Goal: Contribute content: Contribute content

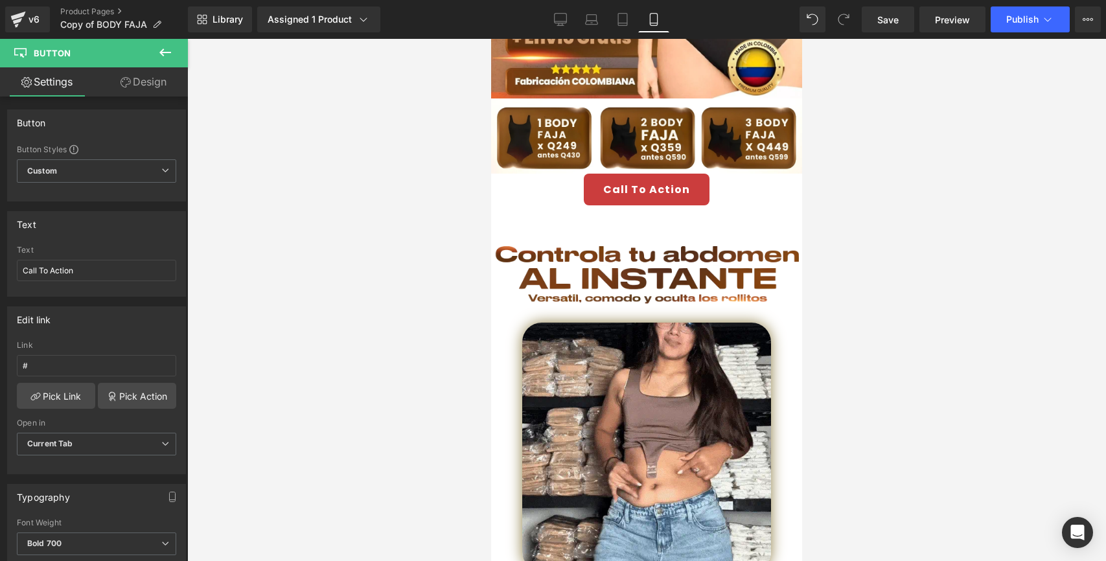
scroll to position [294, 0]
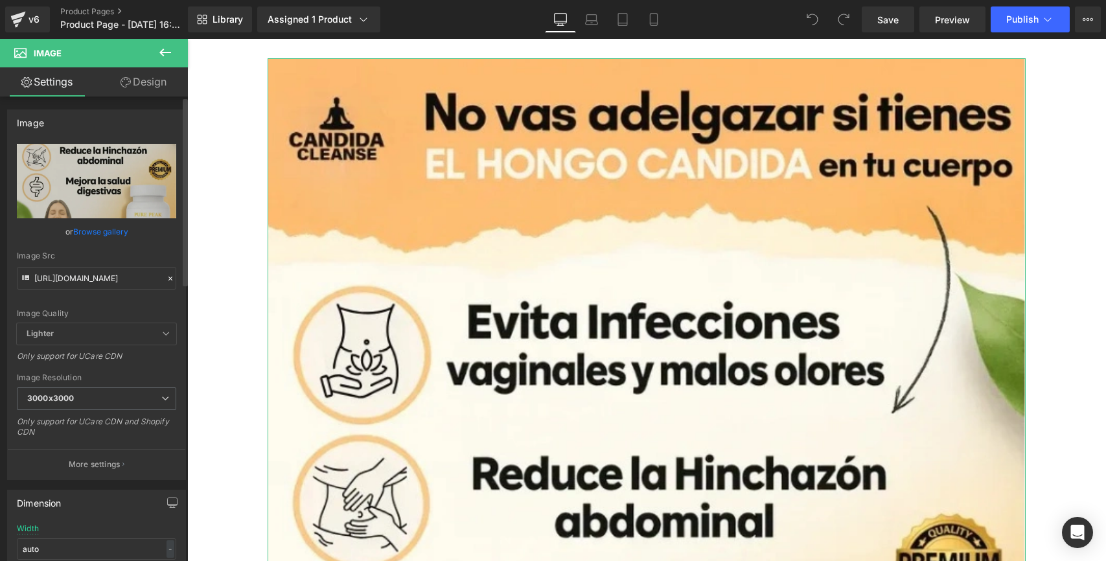
click at [166, 275] on icon at bounding box center [170, 278] width 9 height 9
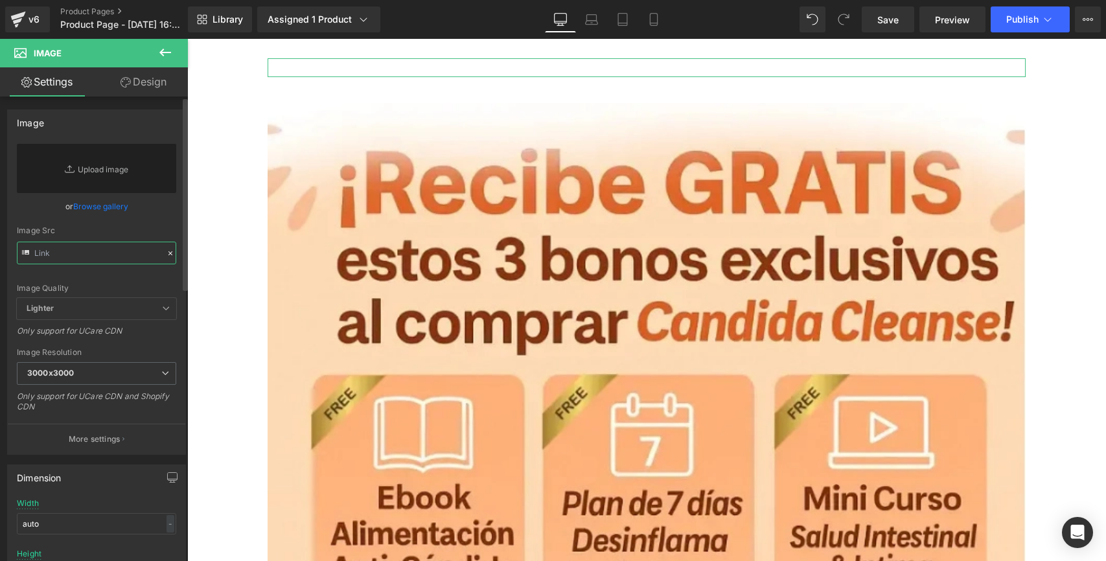
click at [72, 257] on input "text" at bounding box center [96, 253] width 159 height 23
paste input "https://i.ibb.co/8LDJjk6J/1-4.webp https://i.ibb.co/qMsPQqxs/2-4.webp"
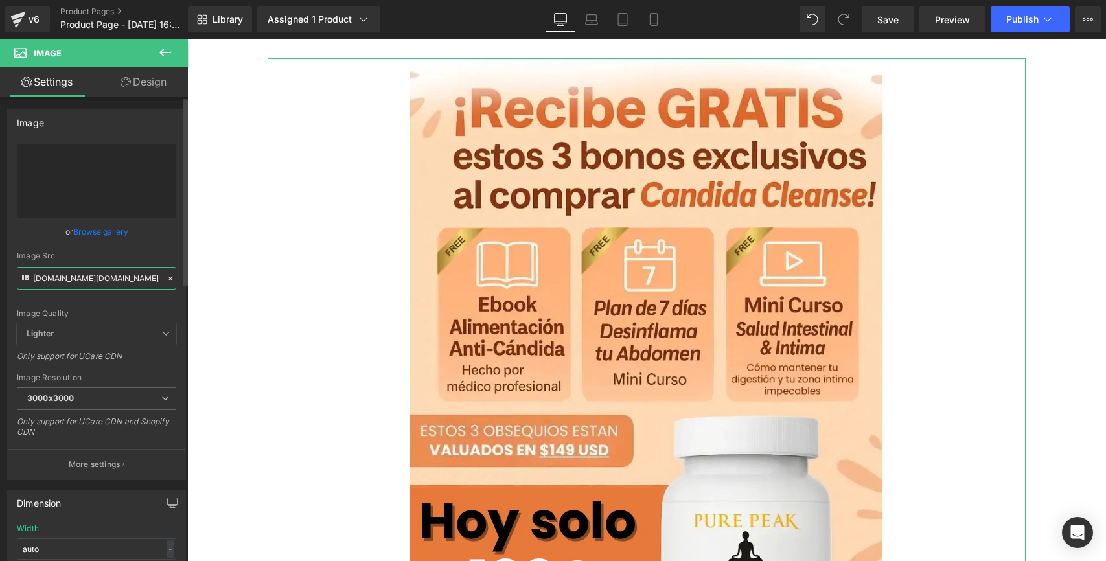
scroll to position [0, 98]
drag, startPoint x: 155, startPoint y: 281, endPoint x: 65, endPoint y: 275, distance: 89.6
click at [65, 275] on input "https://i.ibb.co/8LDJjk6J/1-4.webphttps://i.ibb.co/qMsPQqxs/2-4.webp" at bounding box center [96, 278] width 159 height 23
type input "https://i.ibb.co/8LDJjk6J/1-4.webp"
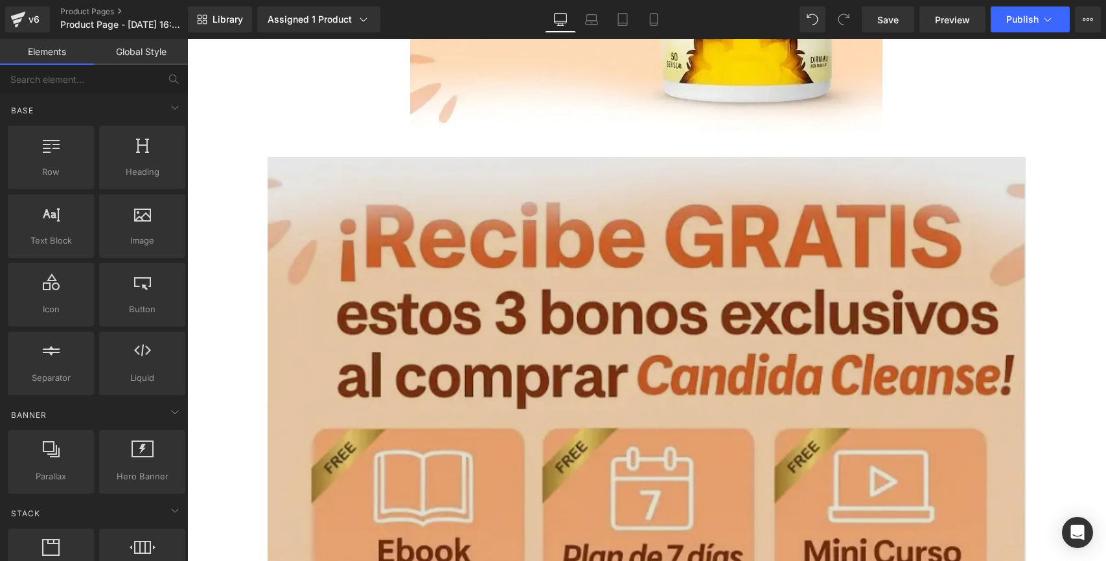
scroll to position [655, 0]
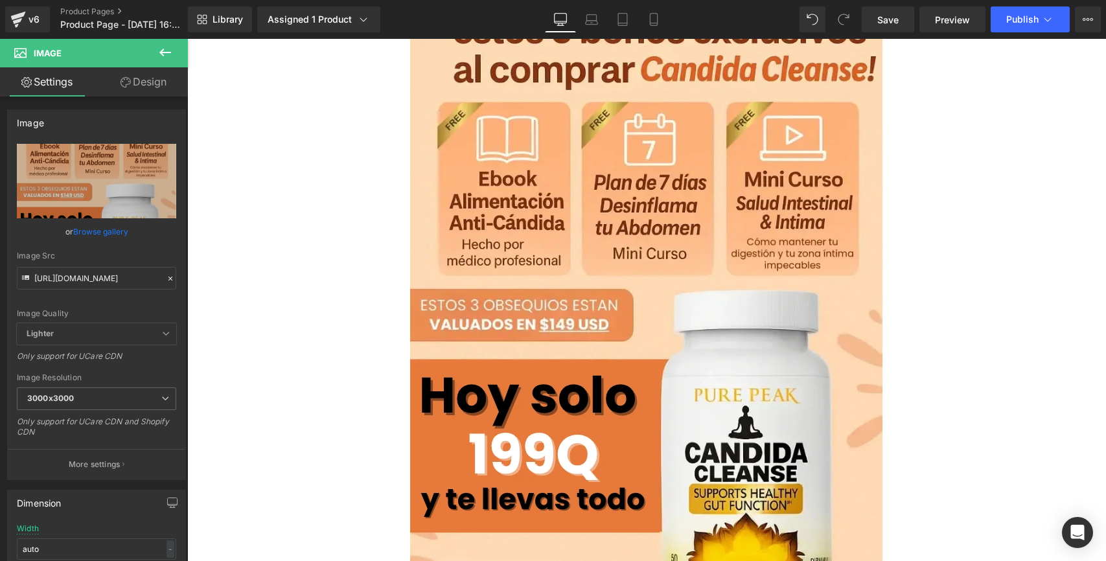
scroll to position [0, 0]
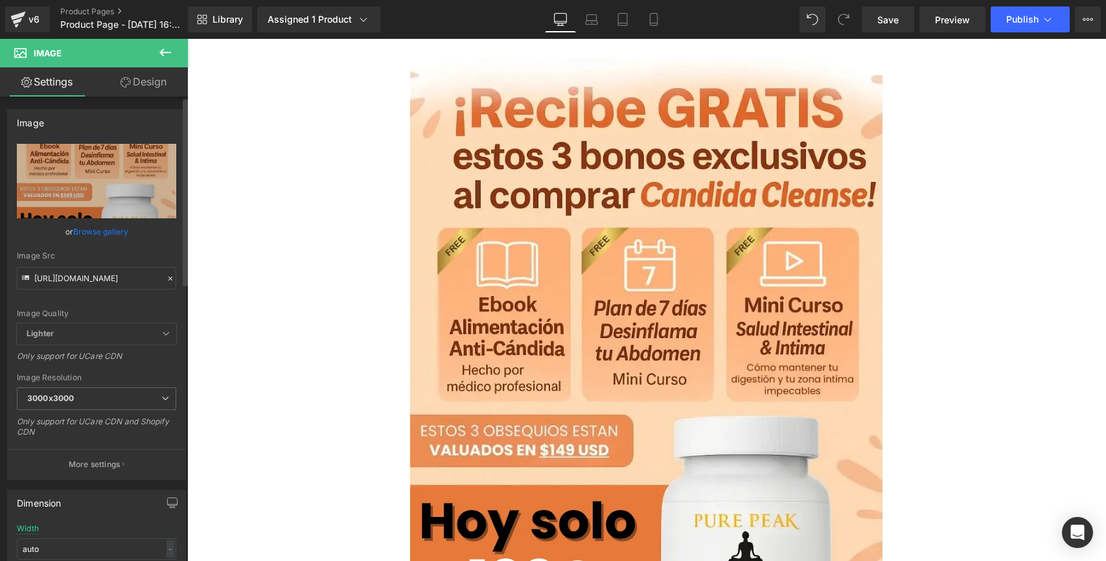
click at [165, 273] on div at bounding box center [171, 279] width 12 height 15
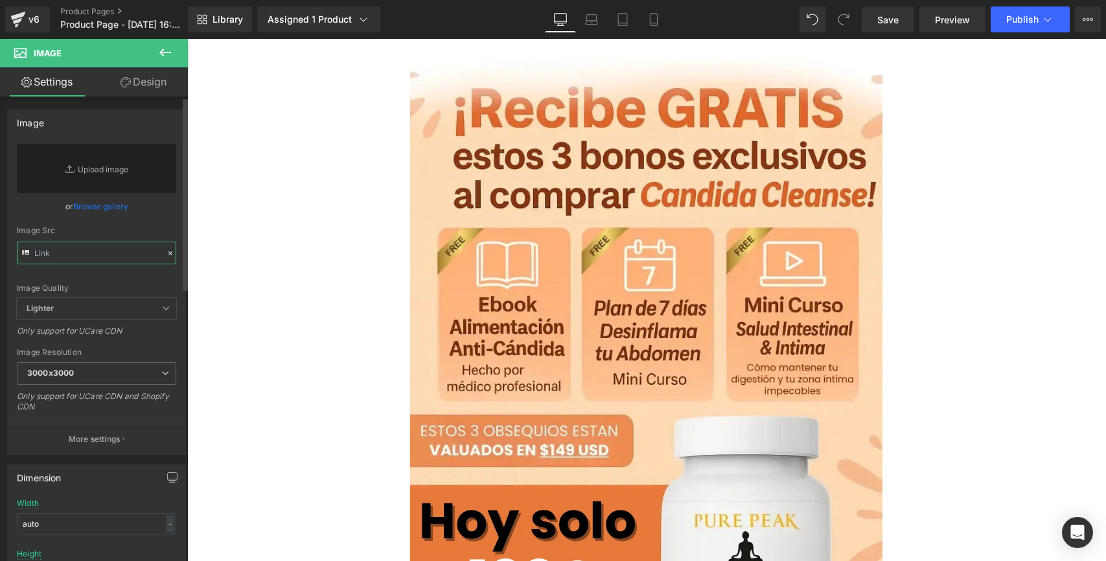
click at [99, 258] on input "text" at bounding box center [96, 253] width 159 height 23
paste input "https://i.ibb.co/8LDJjk6J/1-4.webp https://i.ibb.co/qMsPQqxs/2-4.webp"
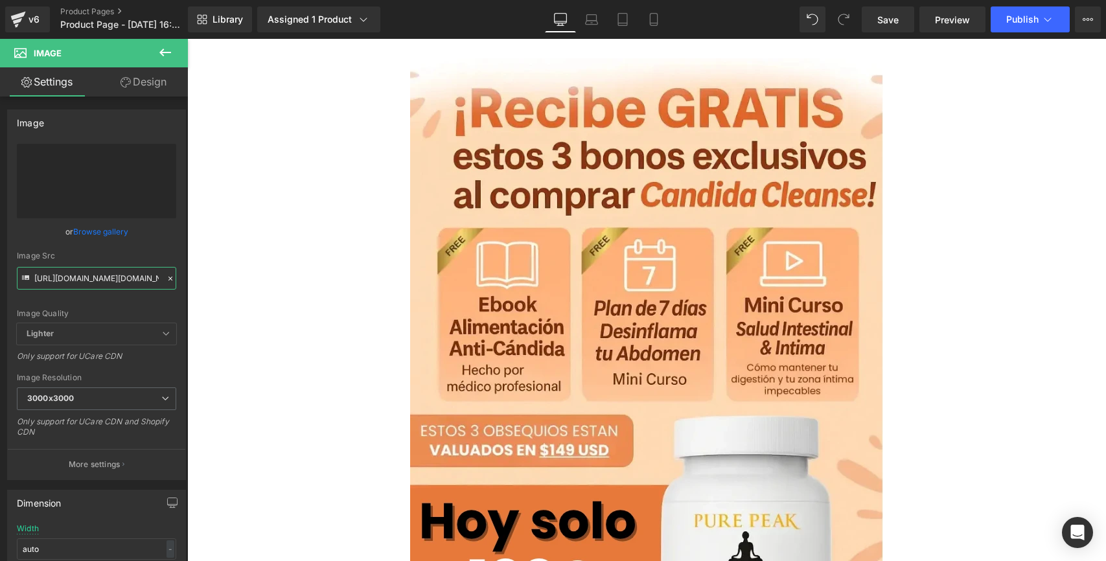
drag, startPoint x: 63, startPoint y: 277, endPoint x: -2, endPoint y: 270, distance: 65.2
click at [0, 270] on html "You are previewing how the will restyle your page. You can not edit Elements in…" at bounding box center [553, 280] width 1106 height 561
click at [42, 279] on input "https://i.ibb.co/8LDJjk6J/1-4.webphttps://i.ibb.co/qMsPQqxs/2-4.webp" at bounding box center [96, 278] width 159 height 23
drag, startPoint x: 110, startPoint y: 281, endPoint x: -2, endPoint y: 260, distance: 114.0
click at [0, 260] on html "You are previewing how the will restyle your page. You can not edit Elements in…" at bounding box center [553, 280] width 1106 height 561
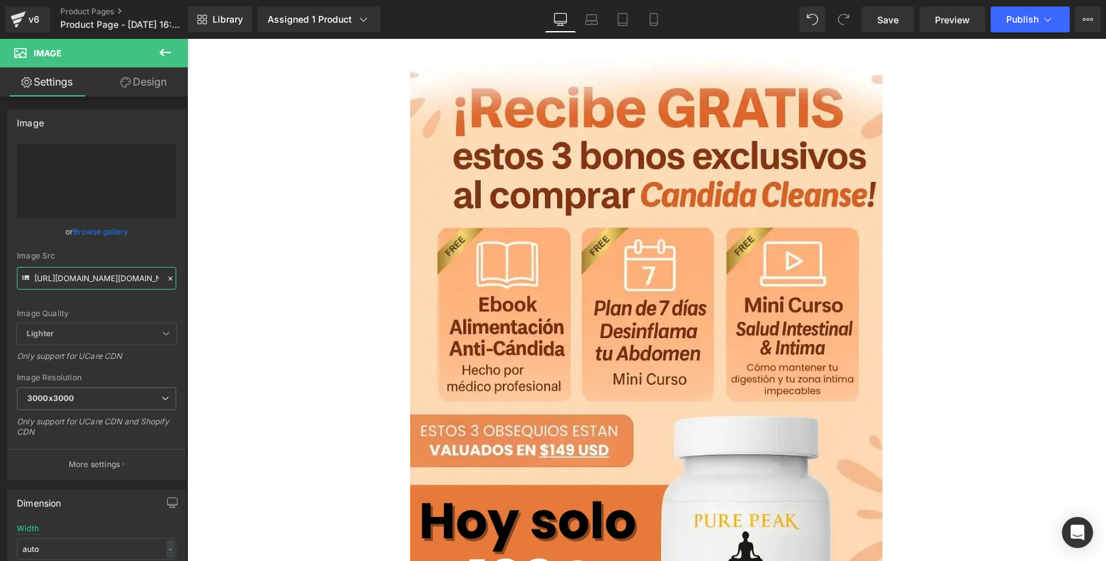
type input "https://i.ibb.co/qMsPQqxs/2-4.webp"
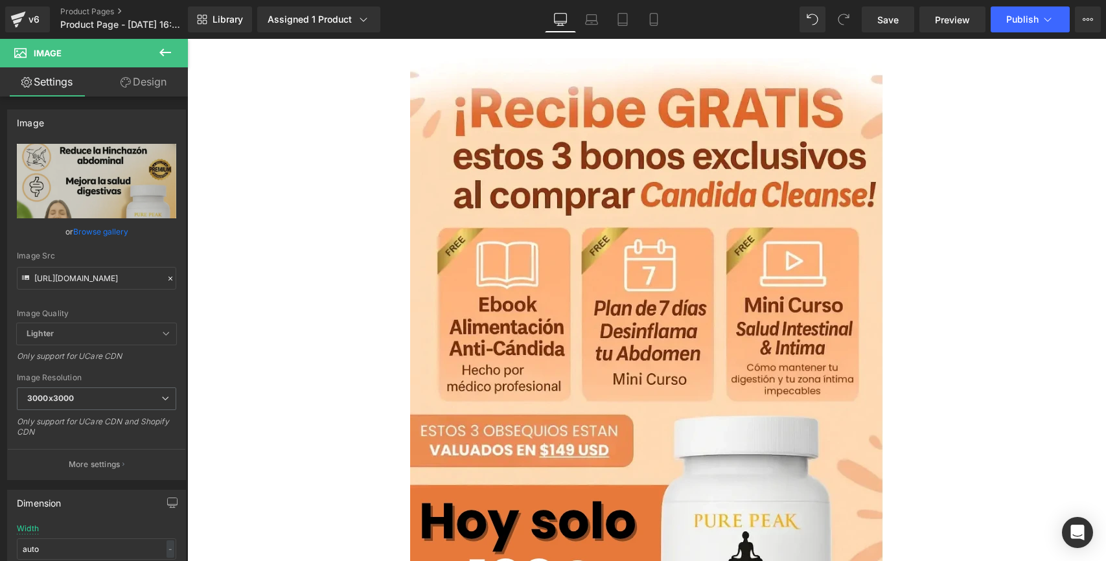
click at [268, 270] on div "Image" at bounding box center [647, 408] width 758 height 700
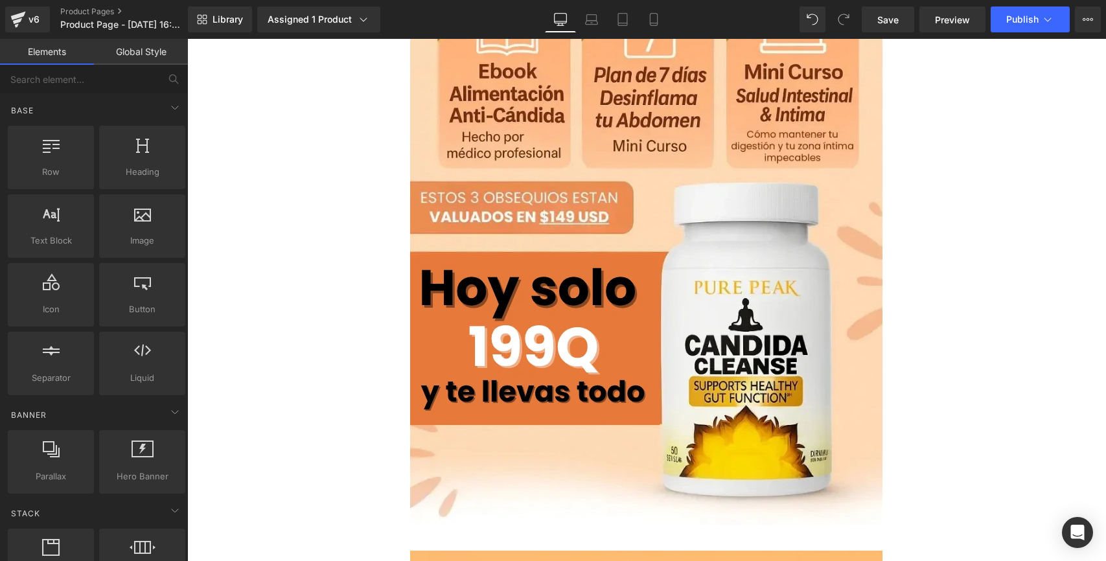
scroll to position [234, 0]
click at [646, 21] on link "Mobile" at bounding box center [653, 19] width 31 height 26
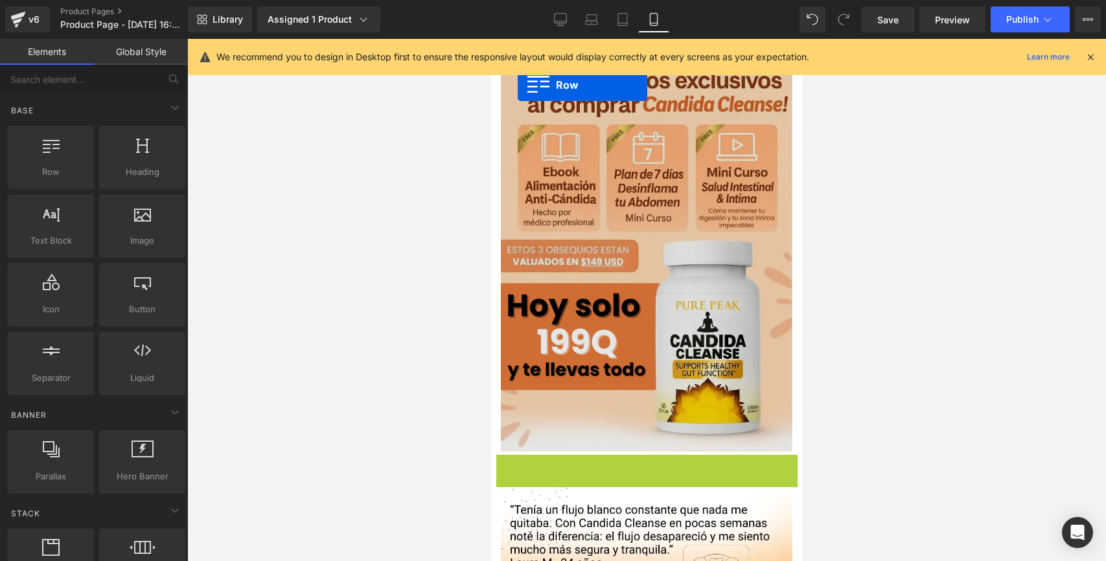
scroll to position [0, 0]
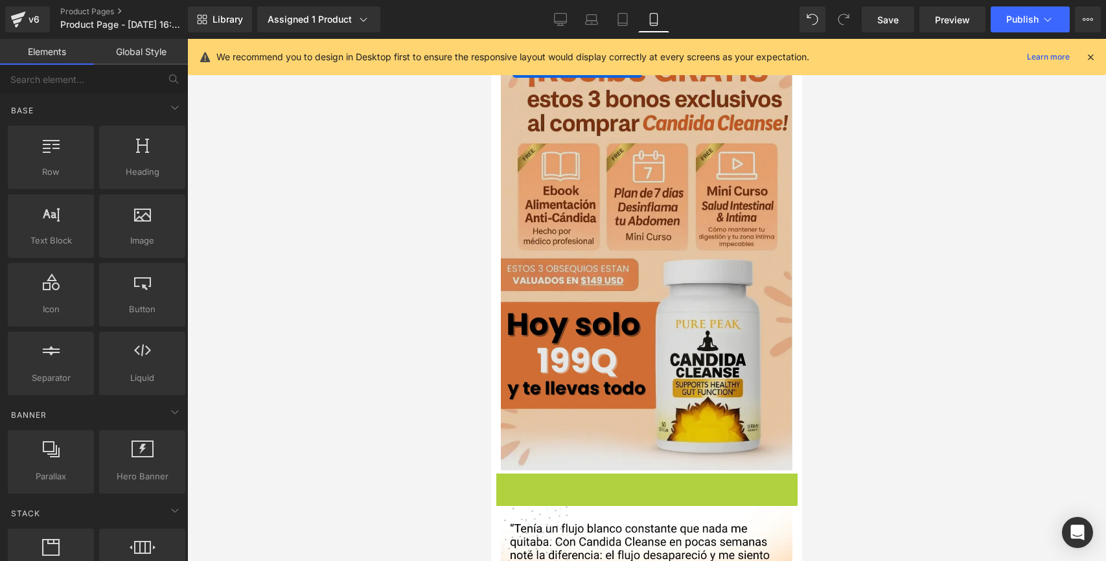
drag, startPoint x: 500, startPoint y: 237, endPoint x: 513, endPoint y: 62, distance: 175.5
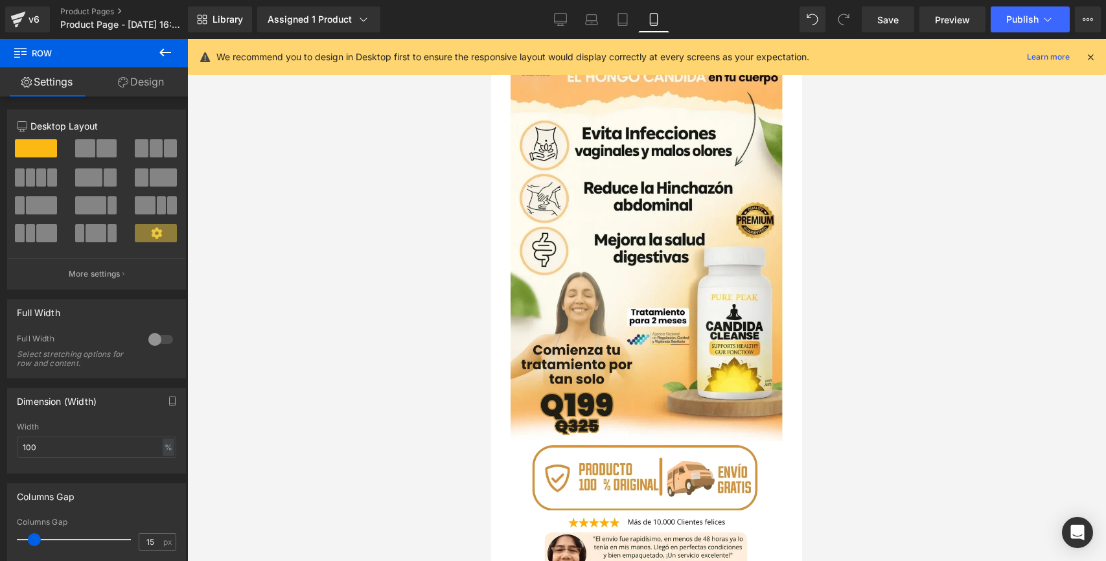
click at [1100, 50] on div "We recommend you to design in Desktop first to ensure the responsive layout wou…" at bounding box center [647, 57] width 918 height 36
click at [1092, 56] on icon at bounding box center [1091, 57] width 12 height 12
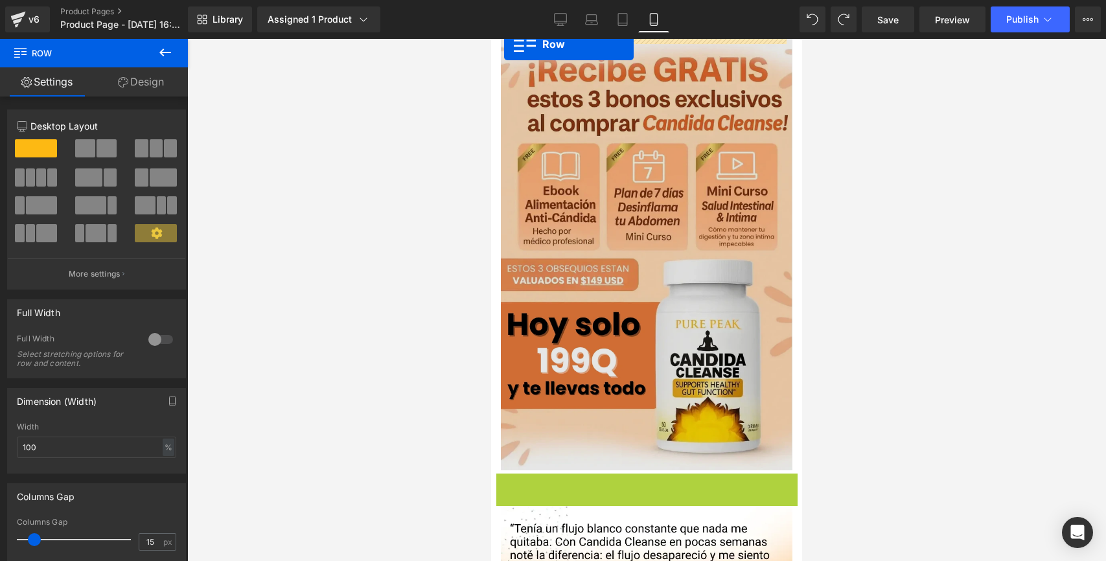
drag, startPoint x: 502, startPoint y: 467, endPoint x: 504, endPoint y: 44, distance: 423.2
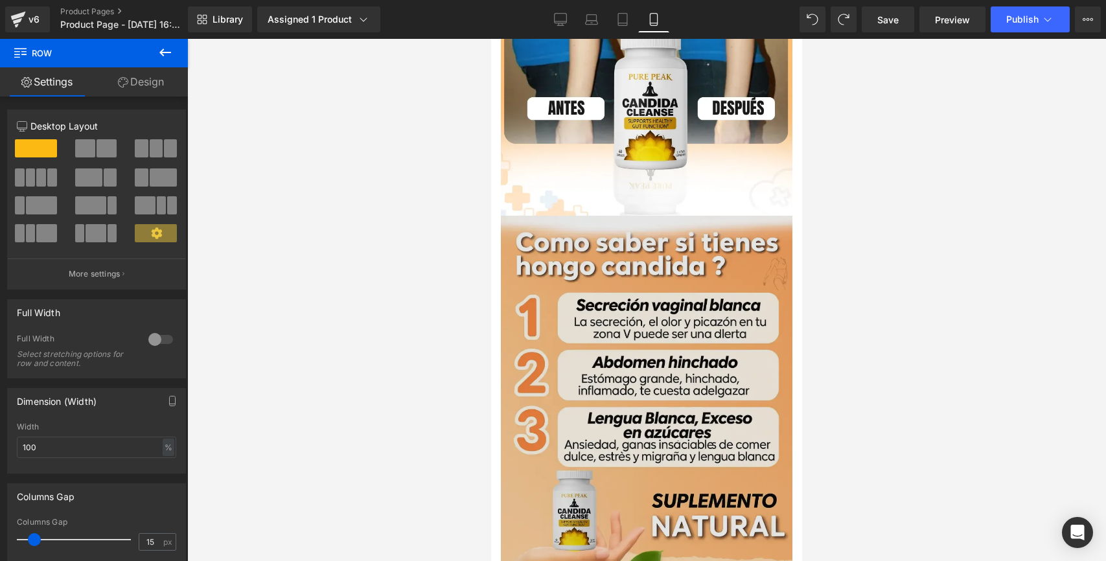
scroll to position [1605, 0]
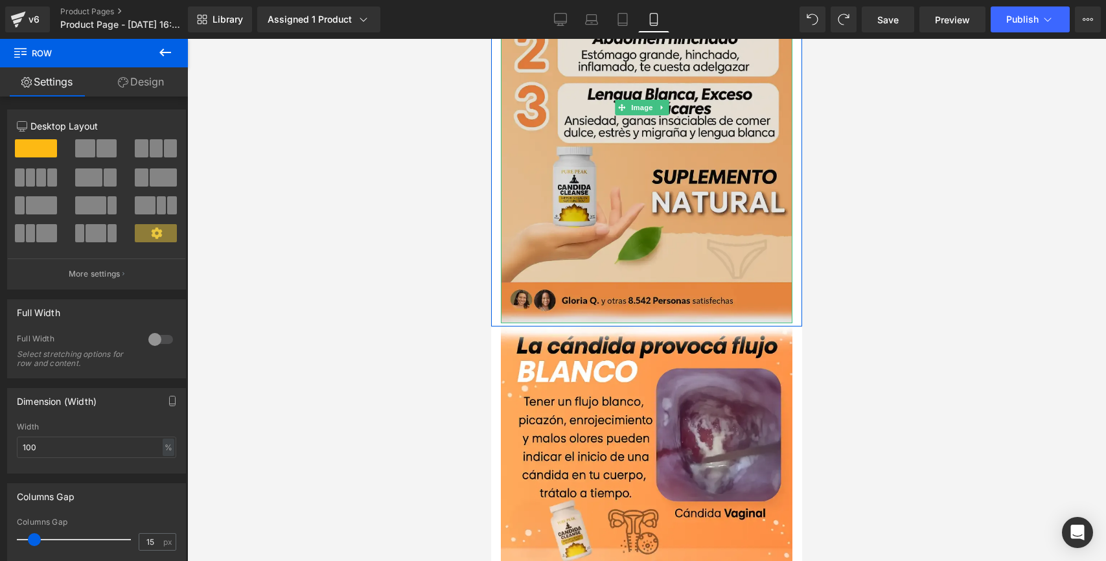
click at [574, 147] on img at bounding box center [647, 108] width 292 height 432
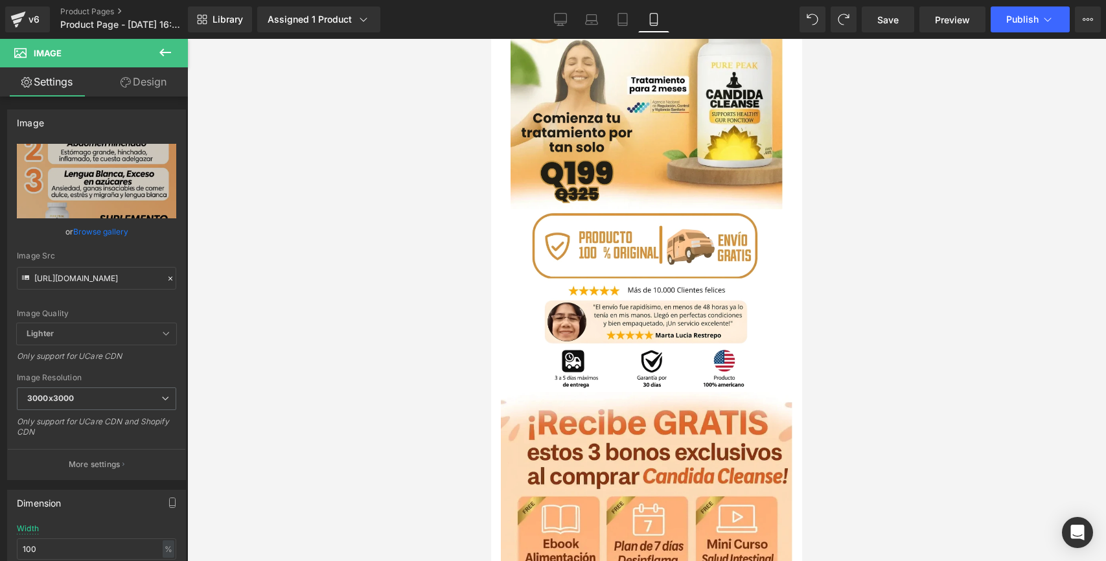
scroll to position [0, 0]
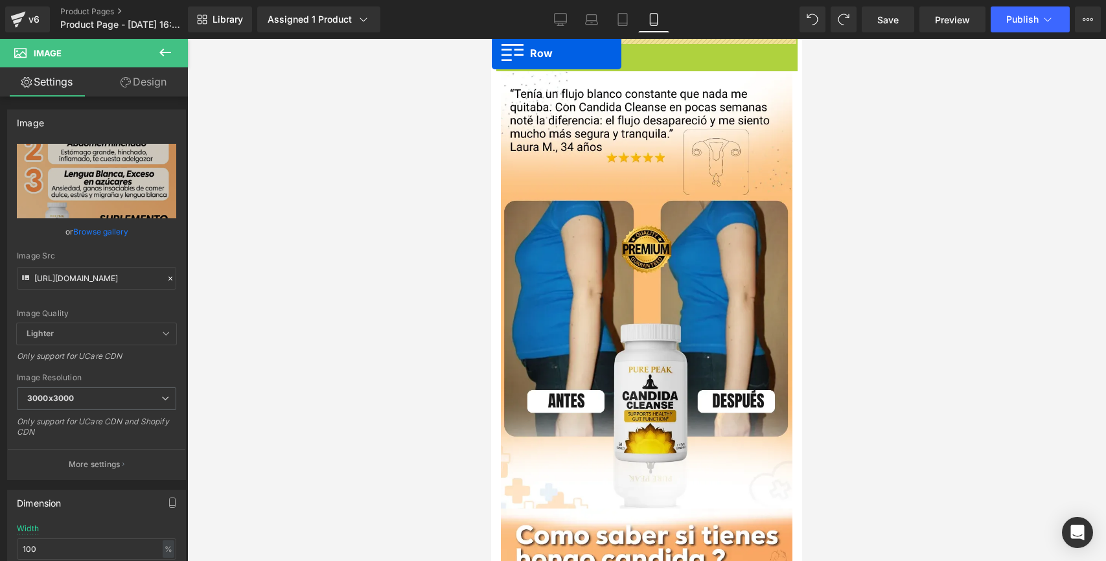
drag, startPoint x: 497, startPoint y: 46, endPoint x: 969, endPoint y: 111, distance: 476.3
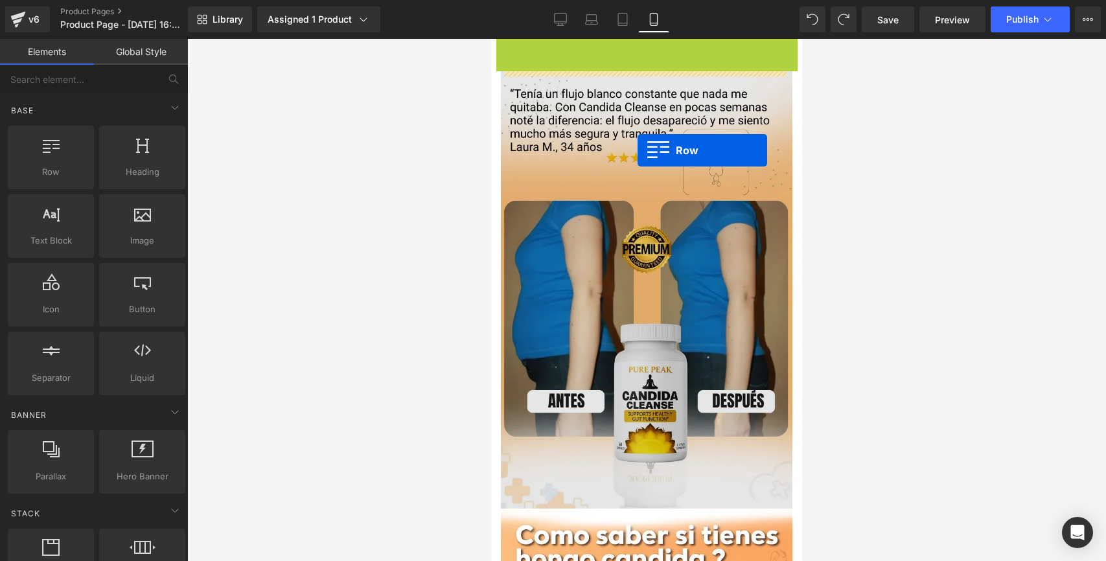
click at [638, 150] on img at bounding box center [647, 290] width 292 height 438
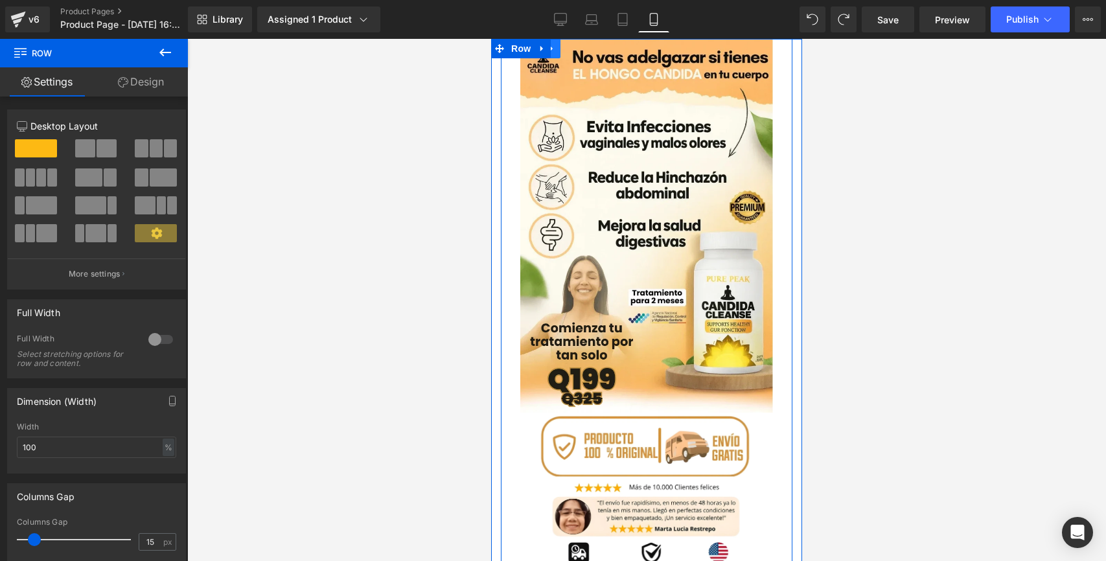
click at [557, 45] on link at bounding box center [552, 48] width 17 height 19
click at [587, 49] on icon at bounding box center [585, 49] width 9 height 10
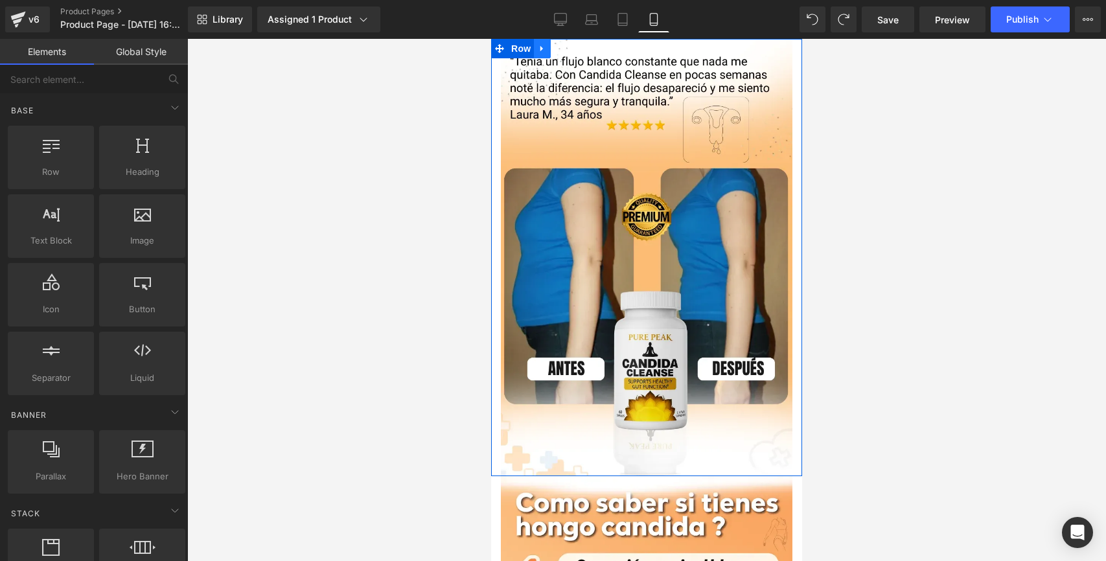
click at [549, 49] on link at bounding box center [542, 48] width 17 height 19
click at [574, 46] on icon at bounding box center [576, 48] width 9 height 9
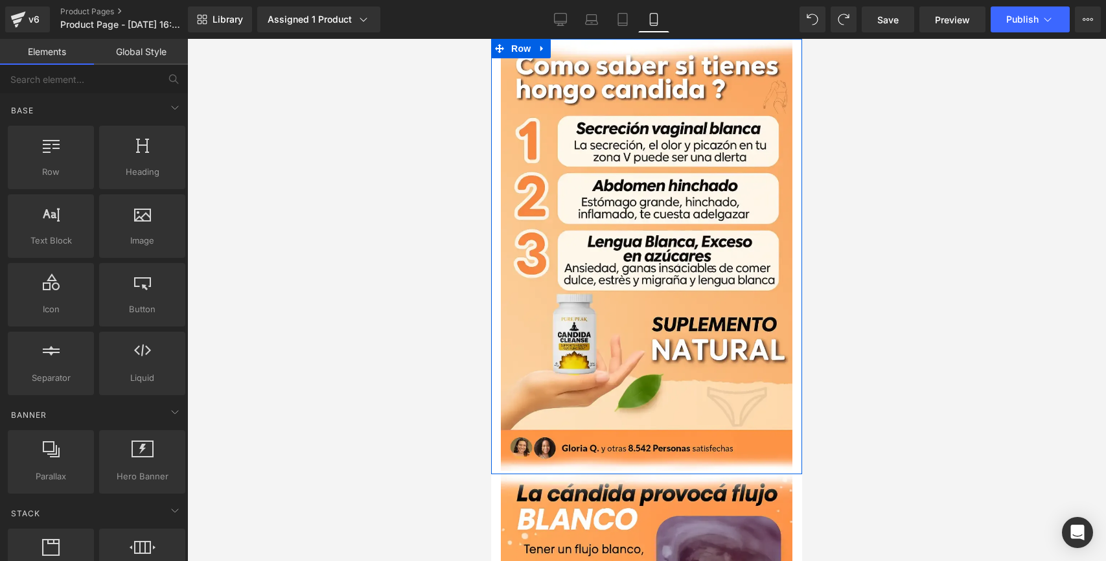
click at [548, 49] on link at bounding box center [542, 48] width 17 height 19
click at [570, 48] on link at bounding box center [576, 48] width 17 height 19
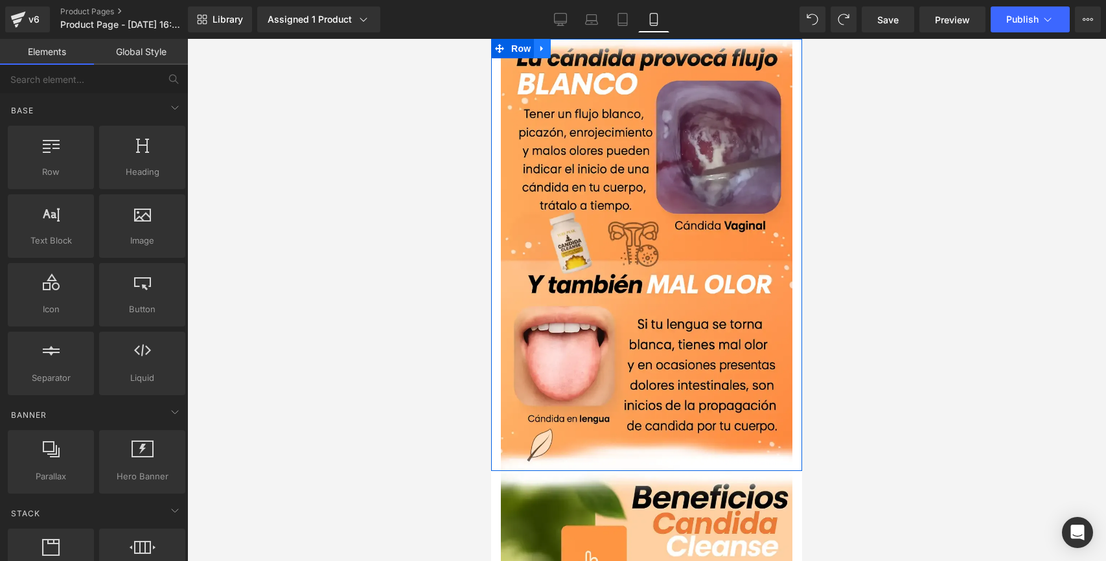
click at [549, 49] on link at bounding box center [542, 48] width 17 height 19
click at [570, 48] on link at bounding box center [576, 48] width 17 height 19
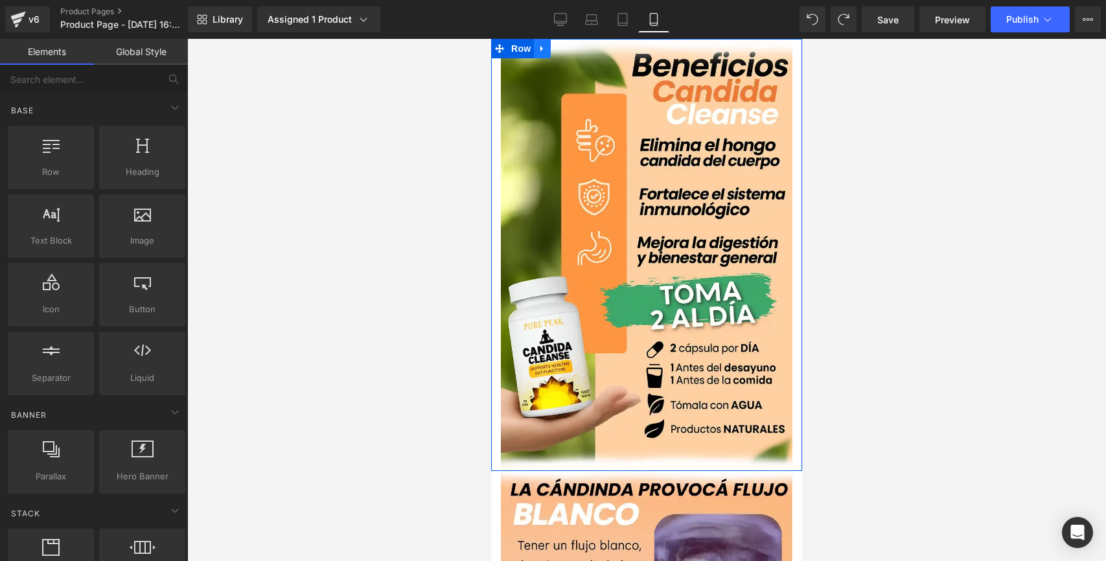
click at [544, 45] on icon at bounding box center [542, 49] width 9 height 10
click at [574, 48] on icon at bounding box center [576, 48] width 9 height 9
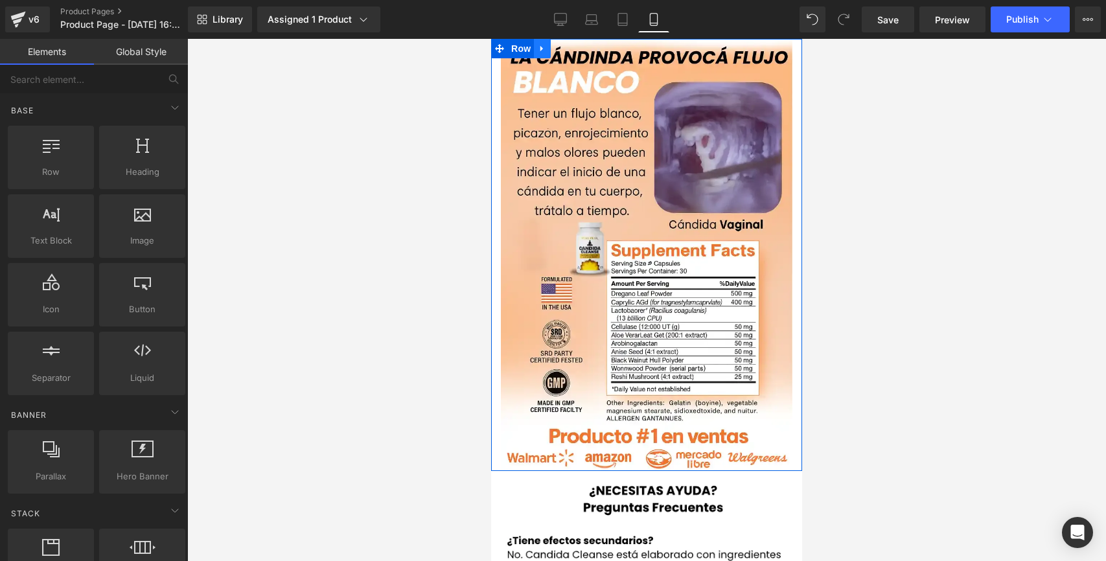
click at [548, 47] on link at bounding box center [542, 48] width 17 height 19
click at [576, 48] on icon at bounding box center [576, 48] width 9 height 9
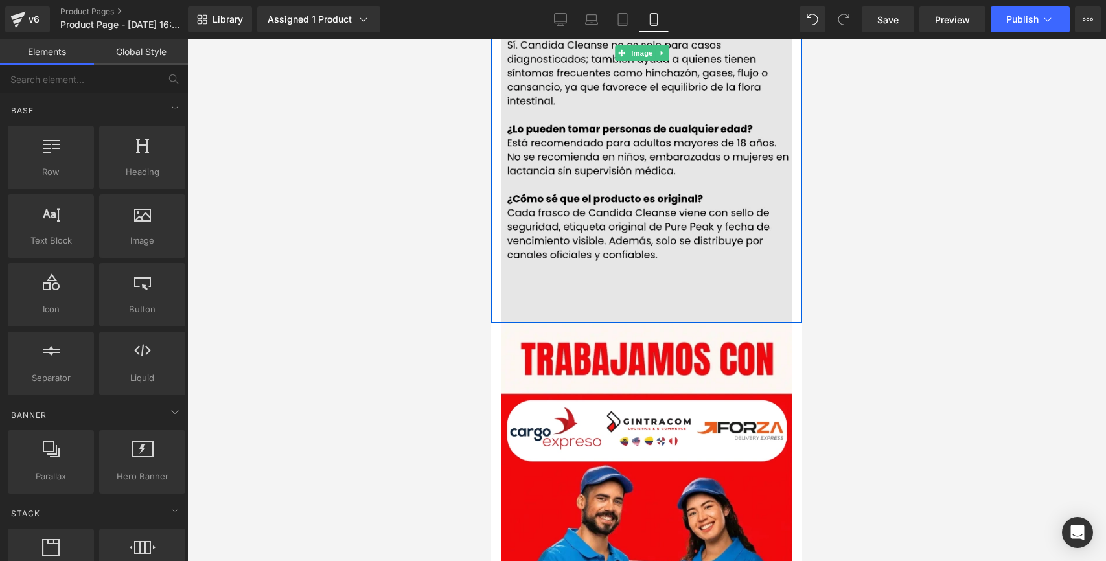
scroll to position [189, 0]
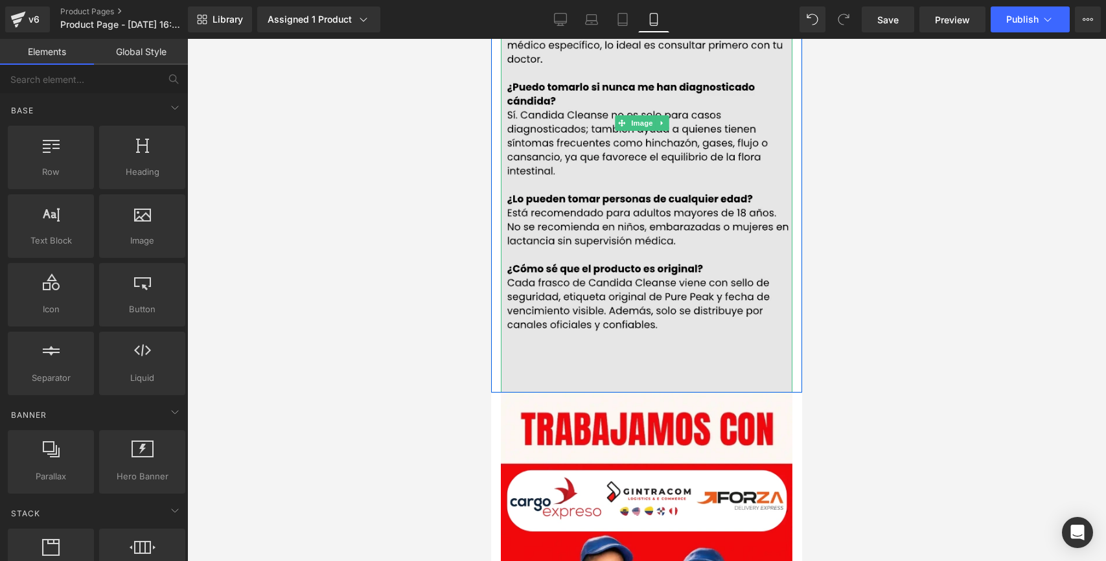
click at [571, 161] on img at bounding box center [647, 123] width 292 height 540
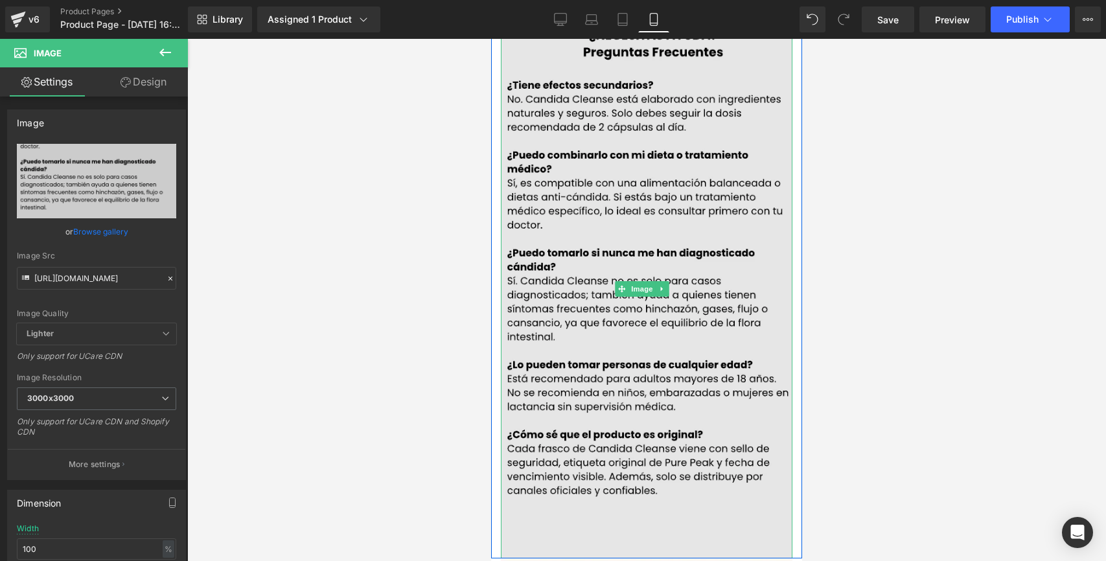
scroll to position [0, 0]
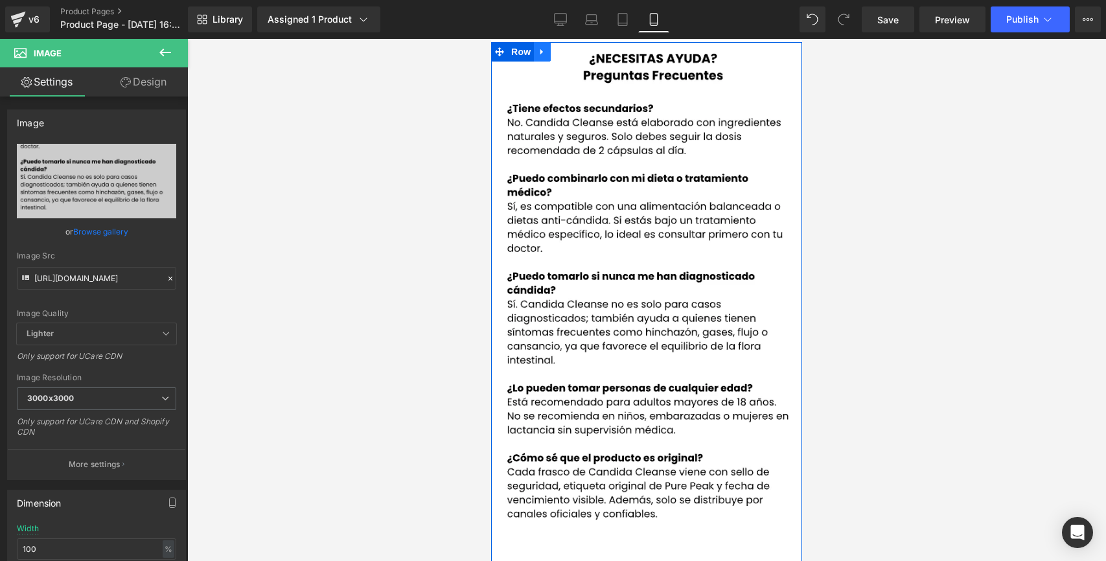
click at [544, 54] on icon at bounding box center [542, 52] width 9 height 10
click at [576, 57] on link at bounding box center [576, 51] width 17 height 19
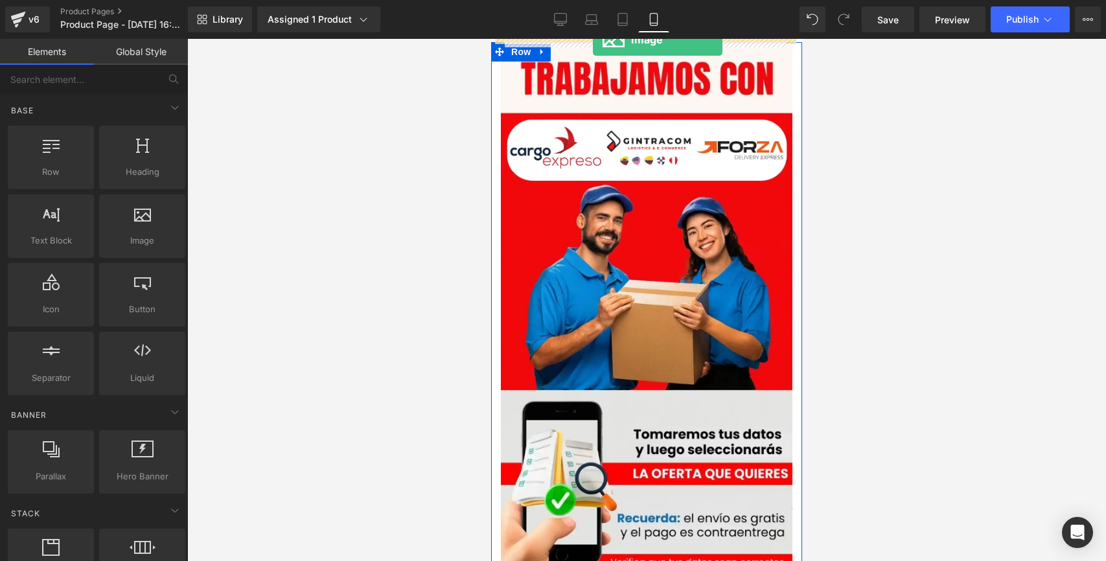
drag, startPoint x: 636, startPoint y: 272, endPoint x: 593, endPoint y: 40, distance: 235.9
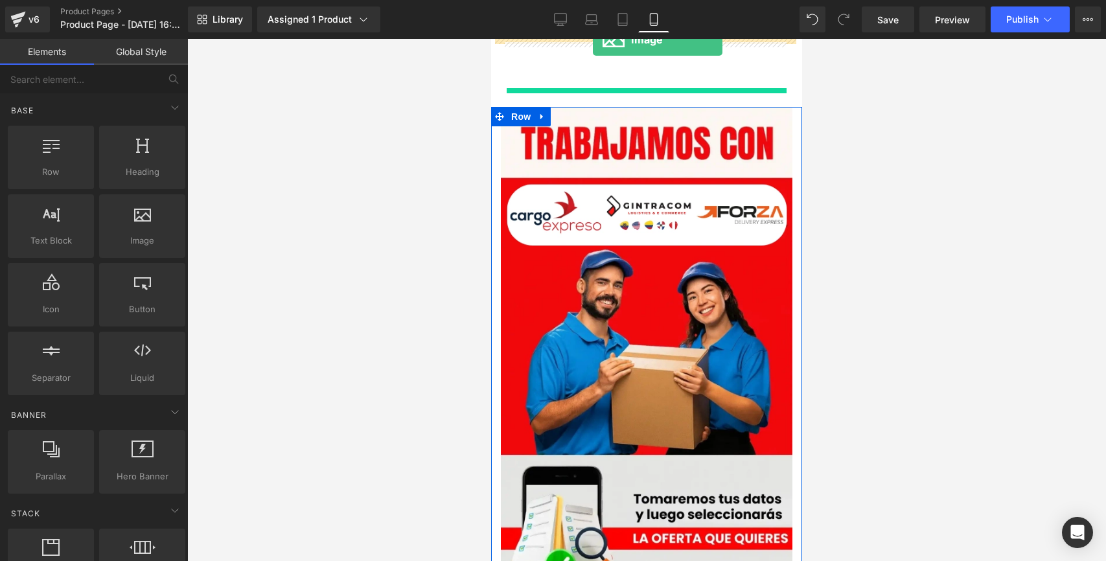
click at [593, 40] on div at bounding box center [646, 71] width 311 height 65
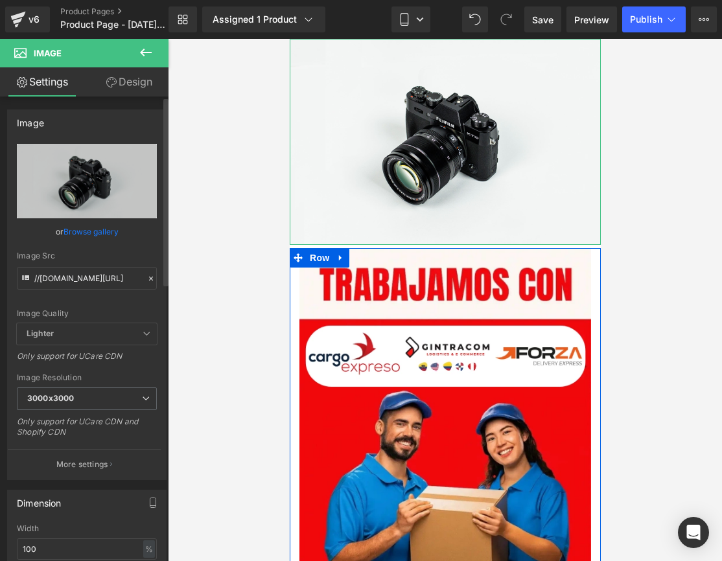
click at [146, 279] on icon at bounding box center [150, 278] width 9 height 9
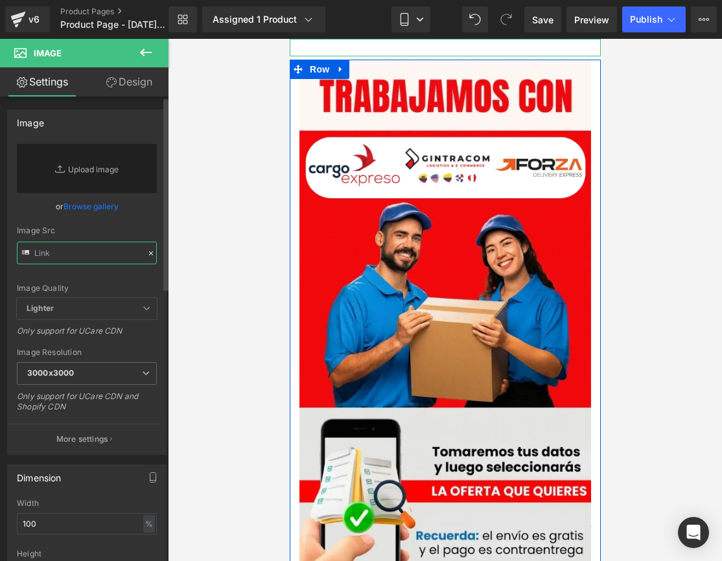
click at [107, 260] on input "text" at bounding box center [87, 253] width 140 height 23
paste input "https://i.ibb.co/qMsPQqxs/2-4.webp"
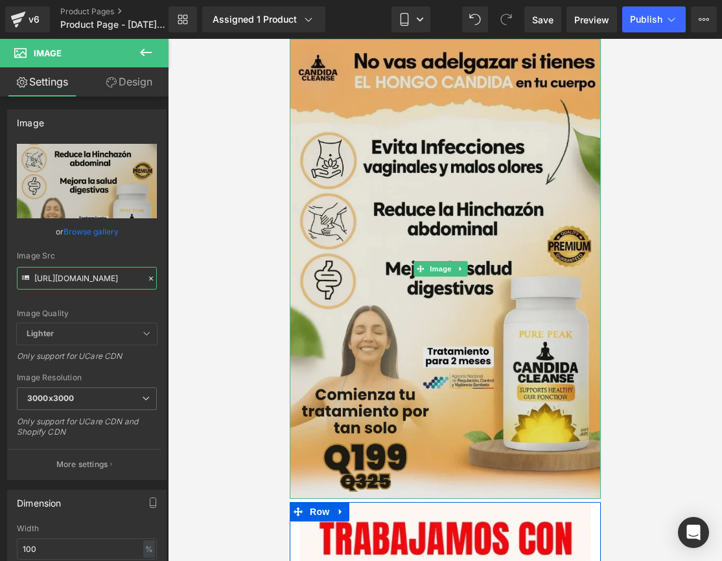
type input "https://i.ibb.co/qMsPQqxs/2-4.webp"
click at [467, 199] on img at bounding box center [444, 269] width 311 height 460
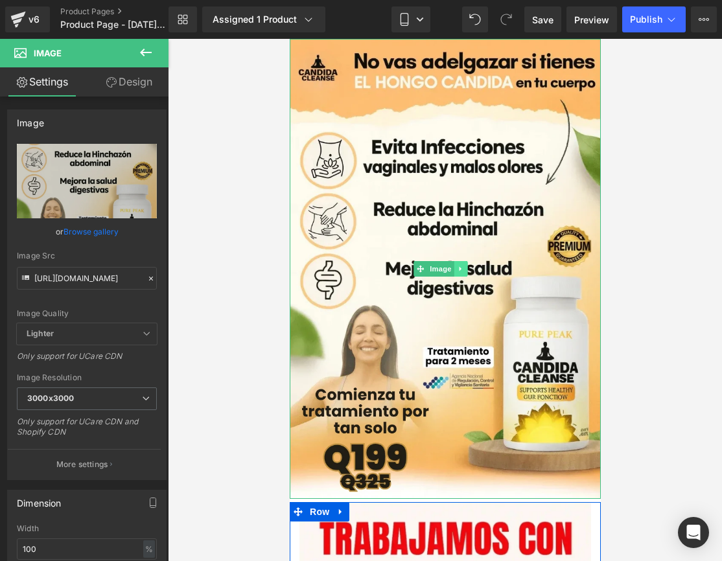
click at [460, 267] on icon at bounding box center [459, 269] width 2 height 5
click at [454, 265] on icon at bounding box center [453, 268] width 7 height 7
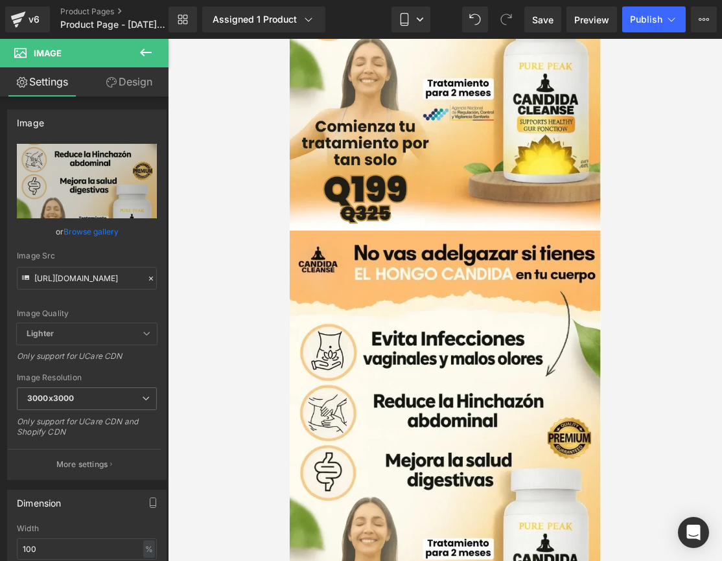
scroll to position [684, 0]
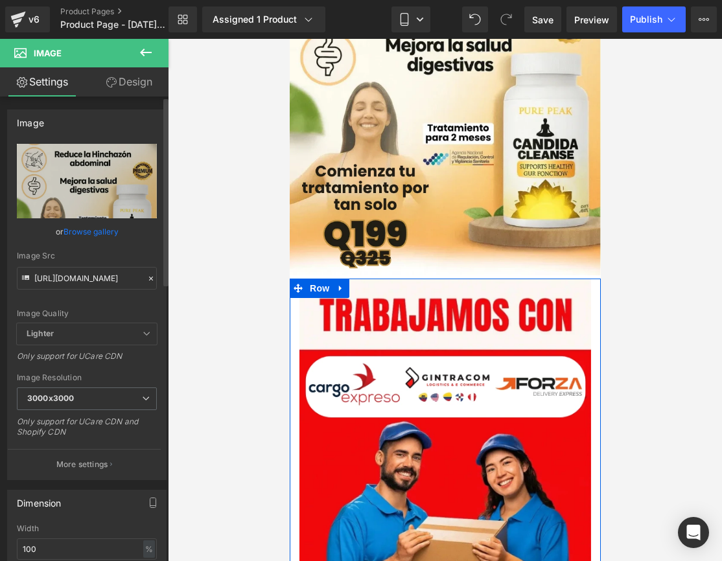
click at [146, 277] on icon at bounding box center [150, 278] width 9 height 9
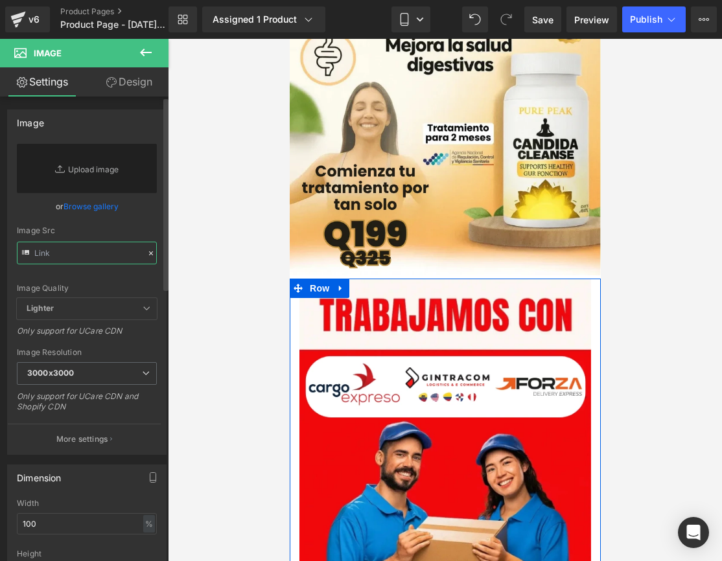
click at [62, 248] on input "text" at bounding box center [87, 253] width 140 height 23
paste input "https://i.ibb.co/8LDJjk6J/1-4.webp"
type input "https://i.ibb.co/8LDJjk6J/1-4.webp"
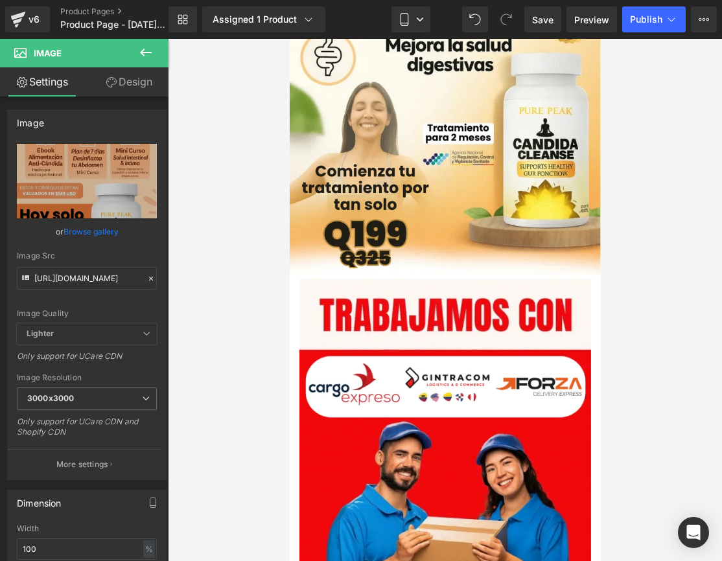
click at [657, 180] on div at bounding box center [445, 300] width 554 height 522
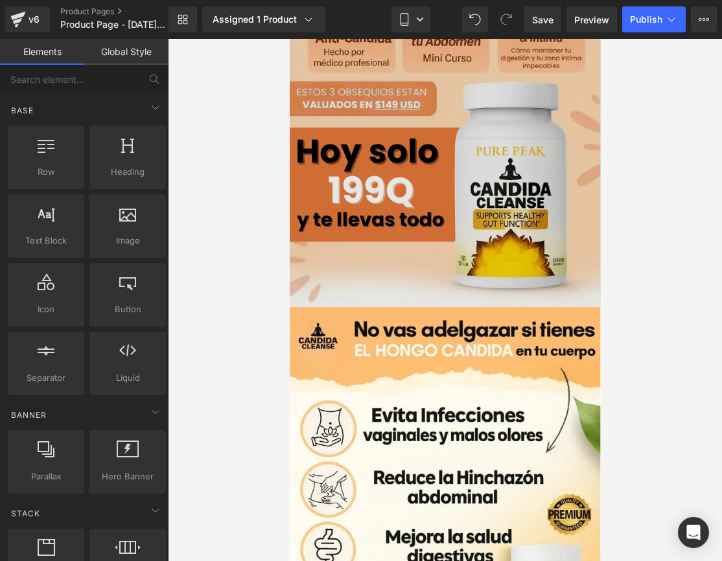
scroll to position [235, 0]
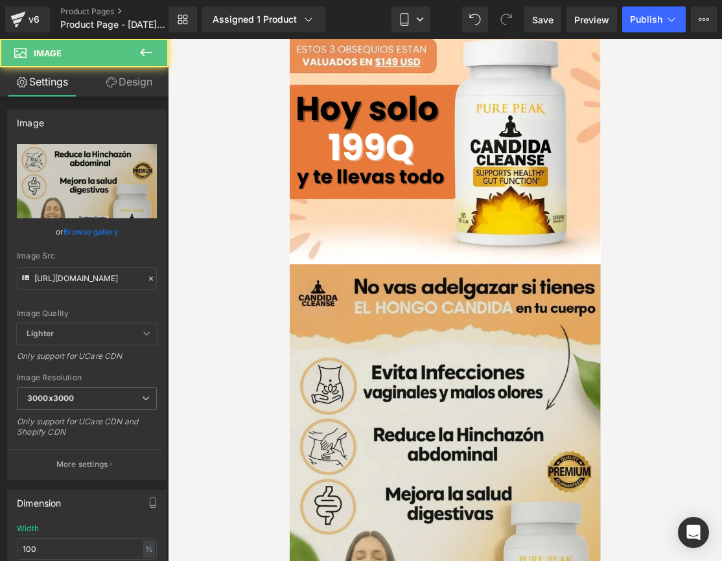
click at [316, 265] on img at bounding box center [444, 494] width 311 height 460
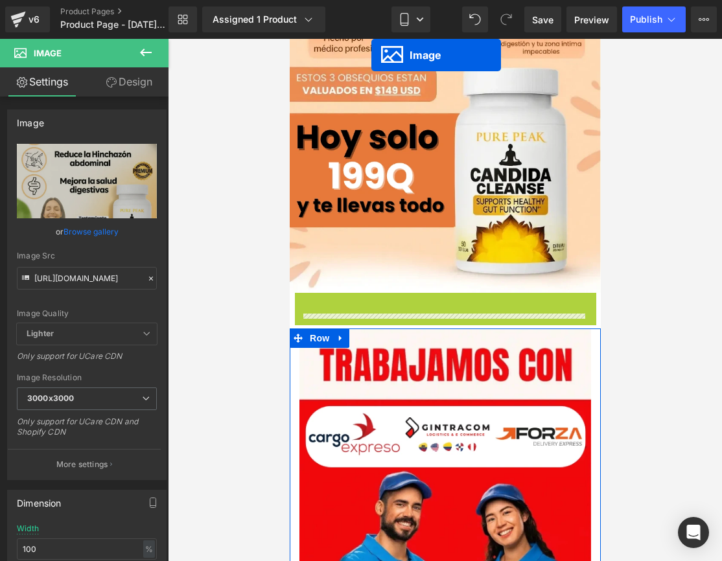
drag, startPoint x: 419, startPoint y: 476, endPoint x: 367, endPoint y: 10, distance: 468.9
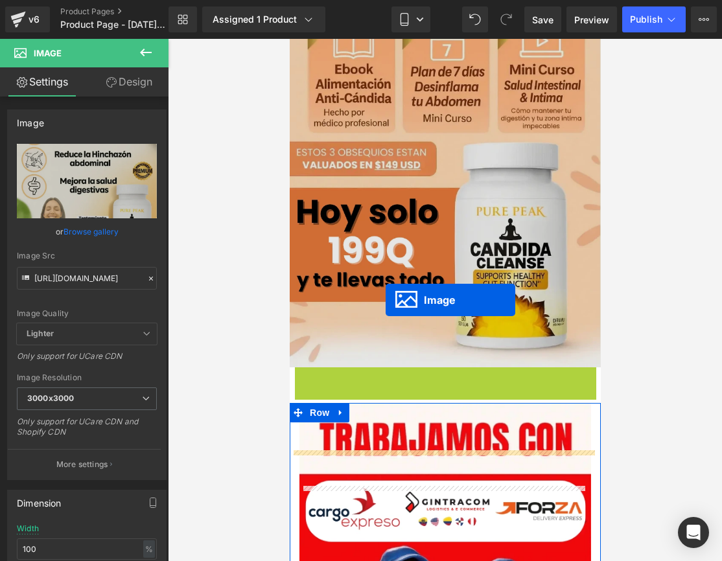
scroll to position [0, 0]
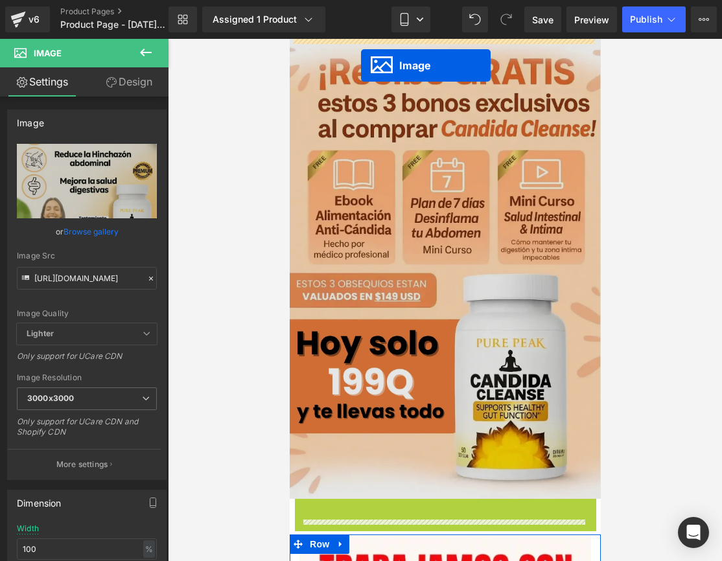
click at [360, 58] on img at bounding box center [444, 269] width 311 height 460
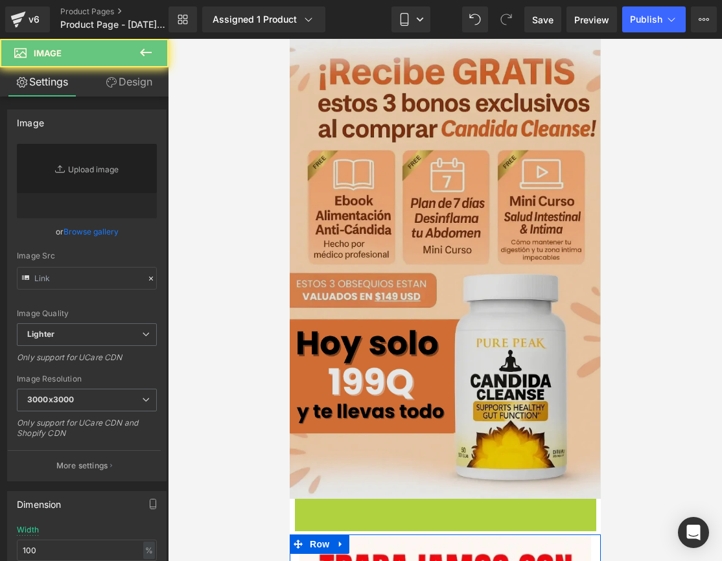
type input "https://i.ibb.co/qMsPQqxs/2-4.webp"
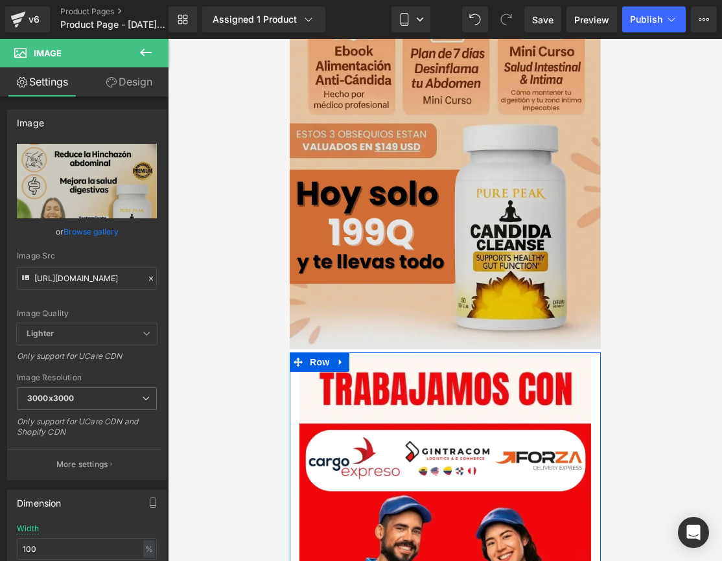
scroll to position [607, 0]
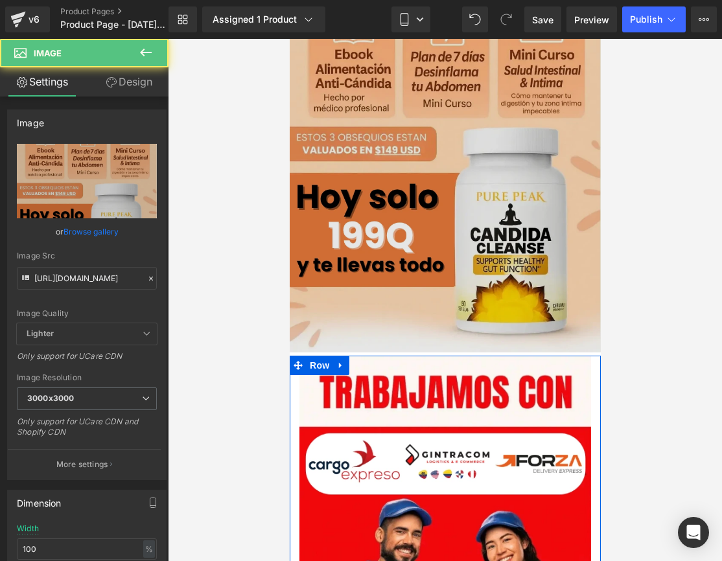
click at [428, 277] on img at bounding box center [444, 122] width 311 height 460
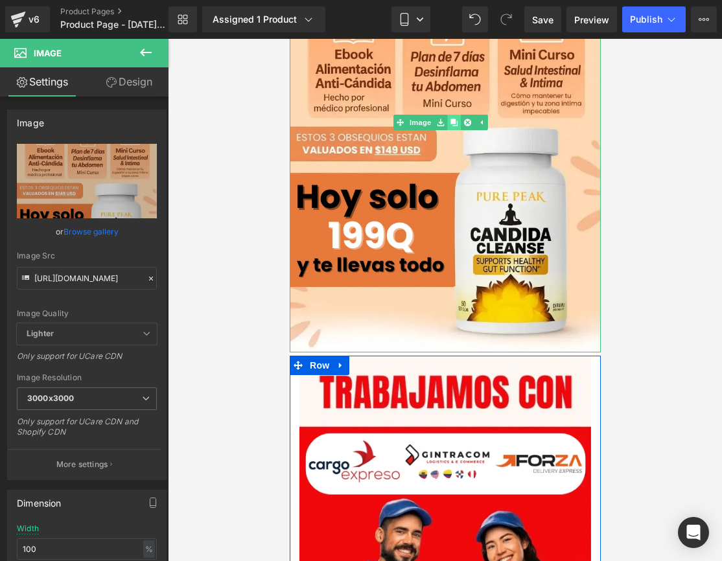
click at [456, 119] on icon at bounding box center [453, 122] width 7 height 7
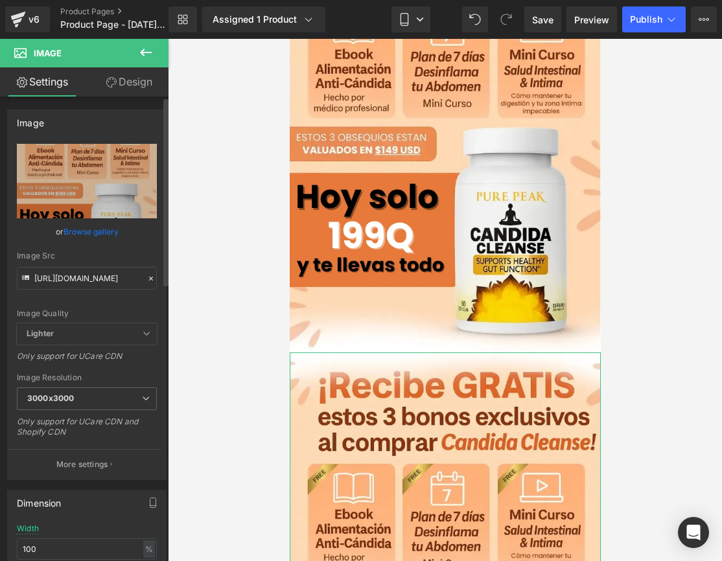
click at [146, 275] on icon at bounding box center [150, 278] width 9 height 9
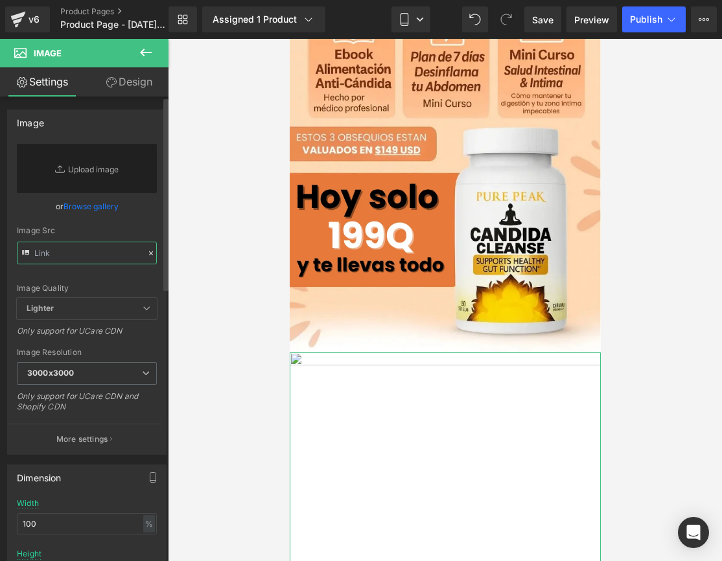
click at [113, 257] on input "text" at bounding box center [87, 253] width 140 height 23
paste input "https://i.ibb.co/nN0B6kZM/imageye-imgi-14-Recurso-Post-Above-the-Fold-3-11zon.w…"
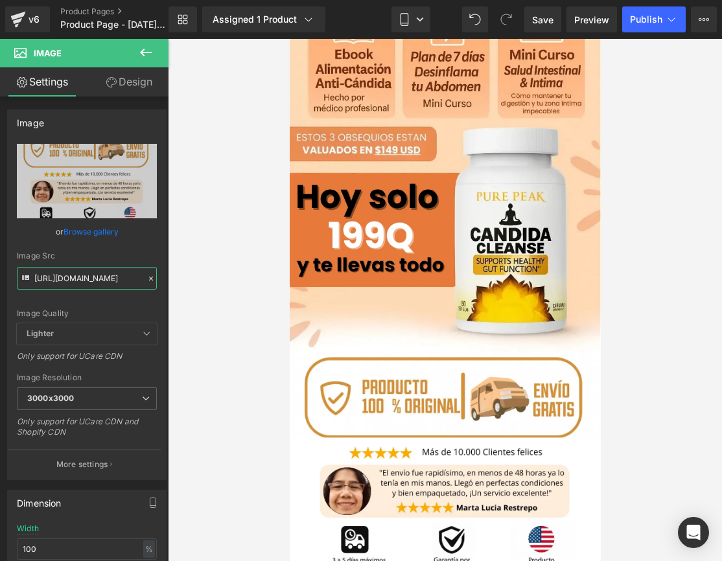
type input "https://i.ibb.co/nN0B6kZM/imageye-imgi-14-Recurso-Post-Above-the-Fold-3-11zon.w…"
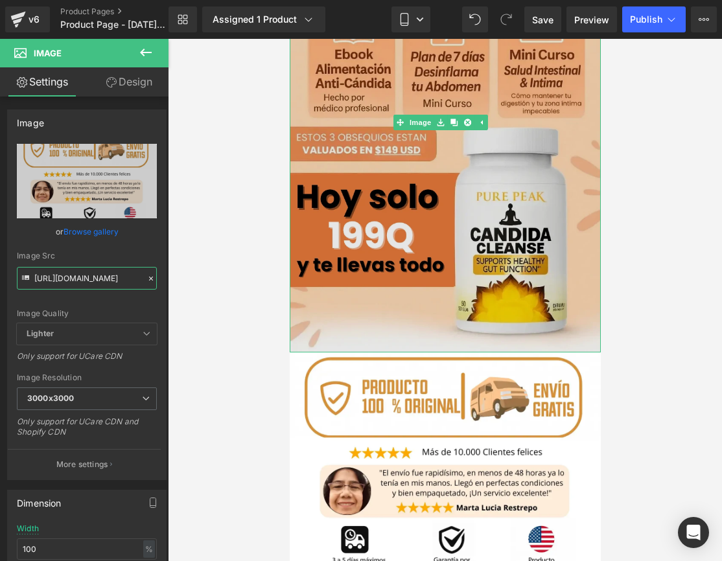
scroll to position [755, 0]
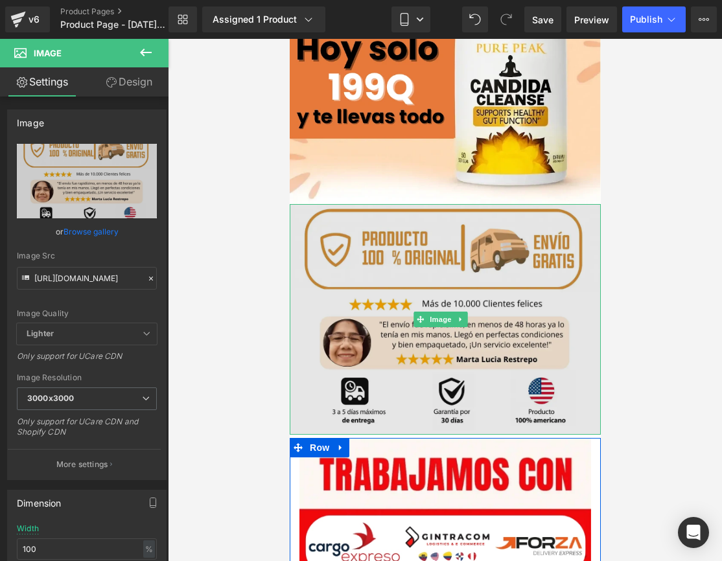
click at [412, 256] on img at bounding box center [444, 319] width 311 height 231
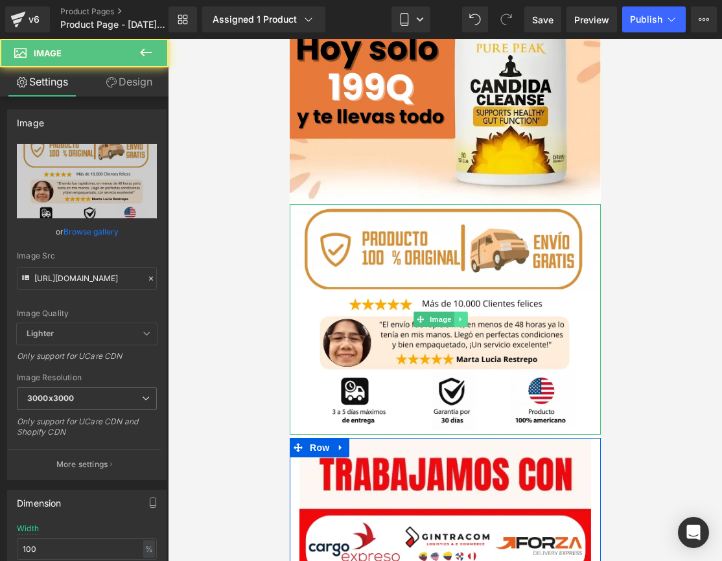
click at [460, 316] on icon at bounding box center [459, 320] width 7 height 8
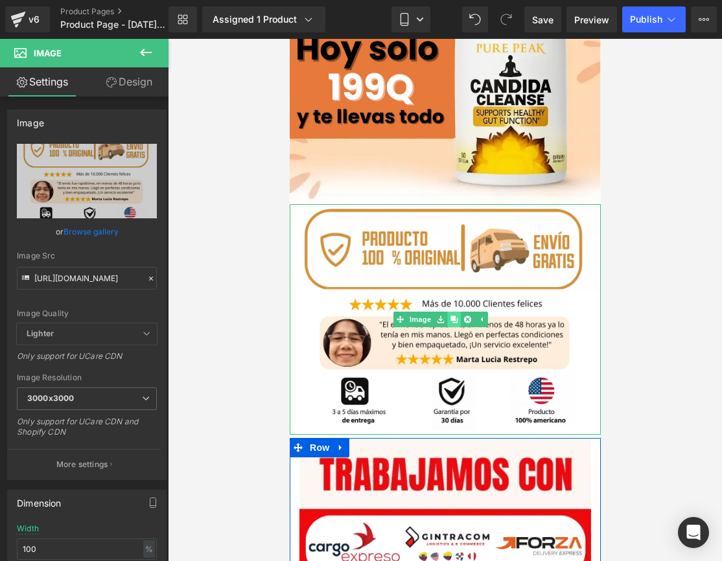
click at [454, 316] on icon at bounding box center [453, 320] width 7 height 8
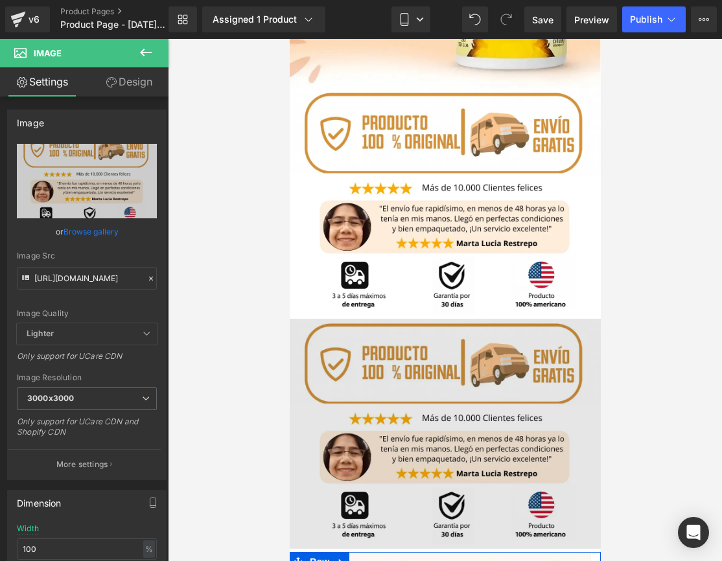
scroll to position [938, 0]
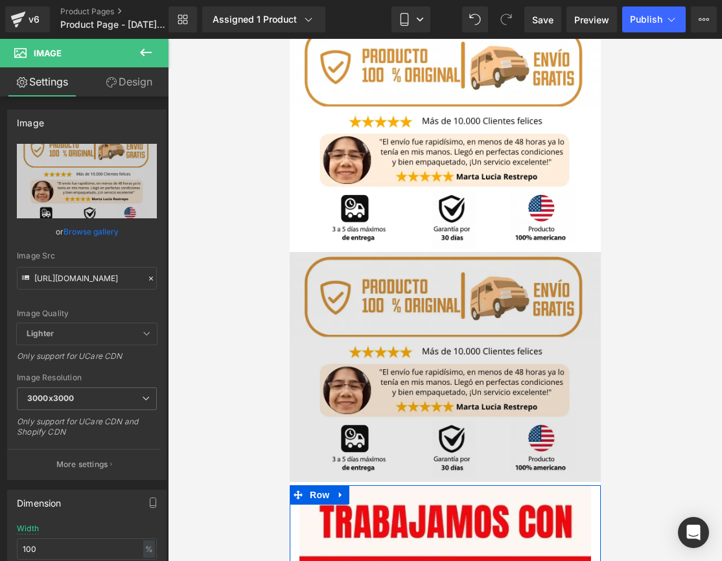
click at [360, 252] on img at bounding box center [444, 367] width 311 height 231
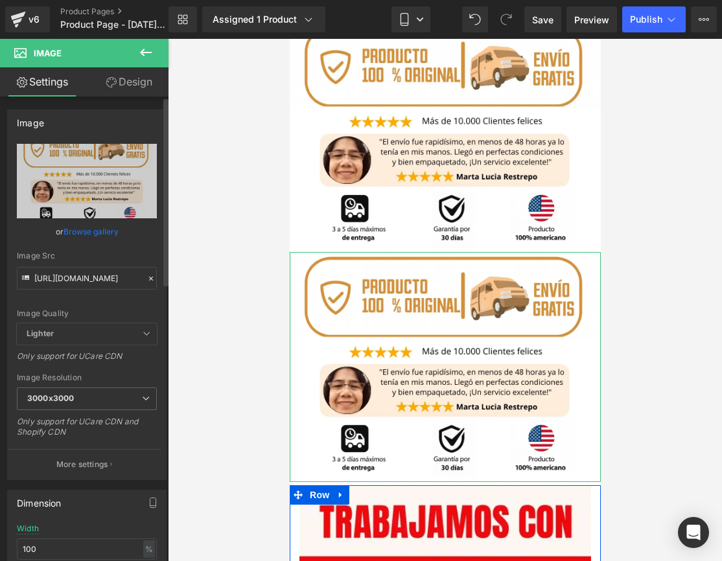
click at [146, 278] on icon at bounding box center [150, 278] width 9 height 9
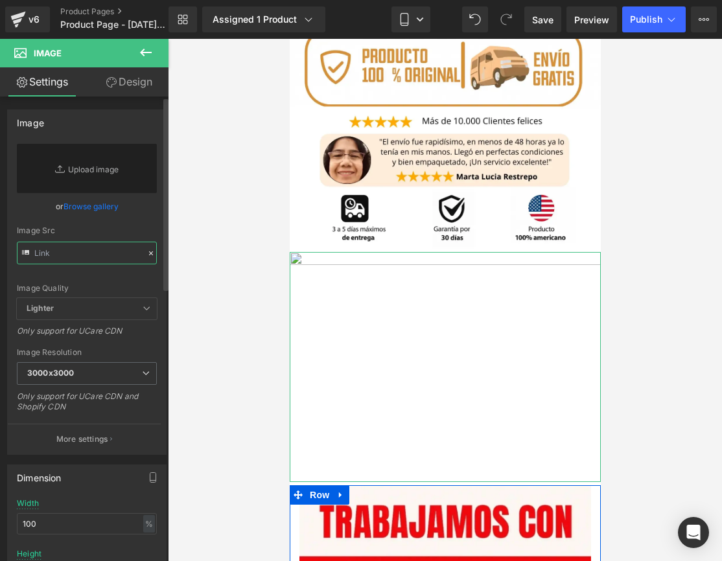
click at [99, 257] on input "text" at bounding box center [87, 253] width 140 height 23
paste input "https://i.ibb.co/4wLtFJ4H/imageye-imgi-15-Antes-y-despues-comparacion-y-FAQS-8-…"
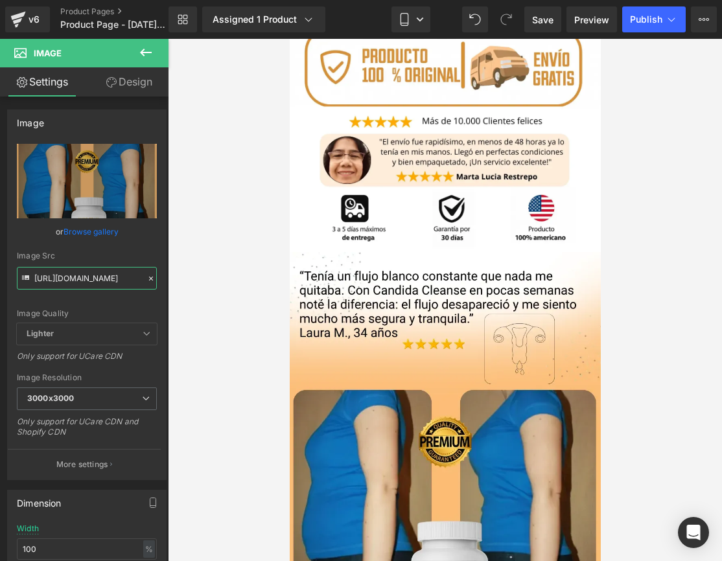
type input "https://i.ibb.co/4wLtFJ4H/imageye-imgi-15-Antes-y-despues-comparacion-y-FAQS-8-…"
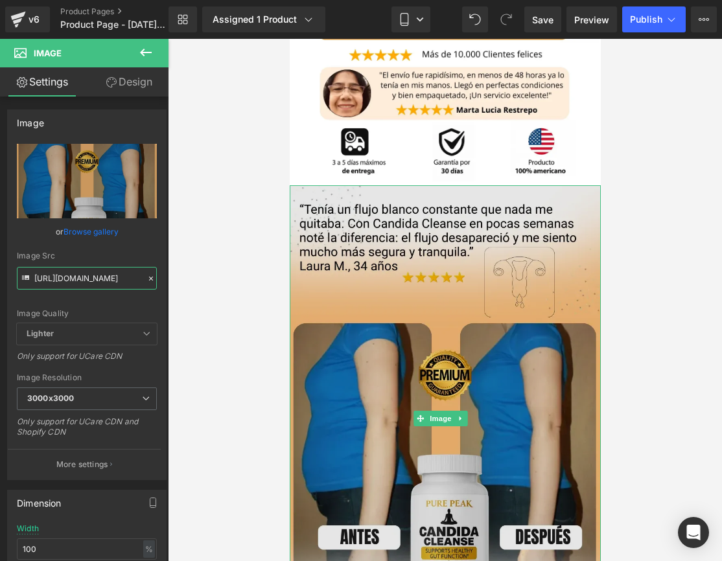
scroll to position [1272, 0]
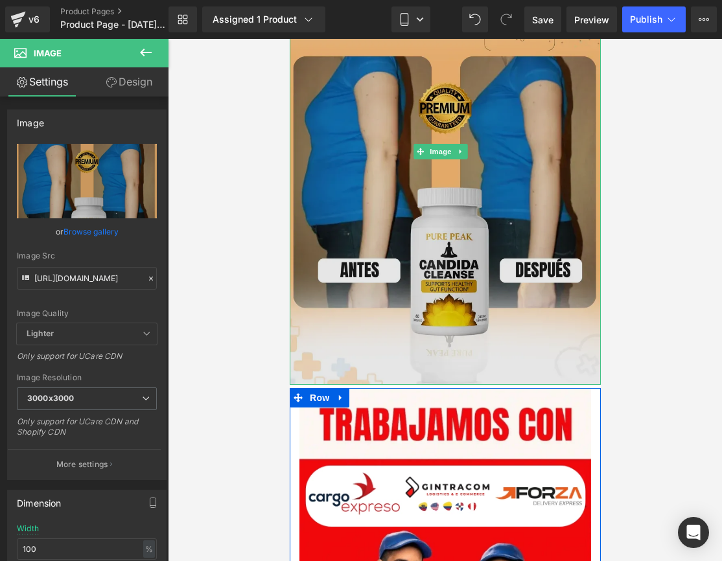
click at [390, 200] on img at bounding box center [444, 151] width 311 height 467
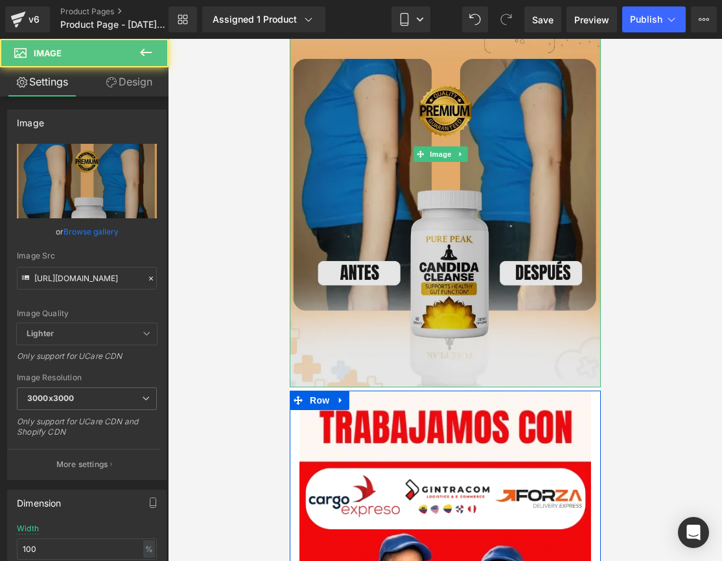
scroll to position [1269, 0]
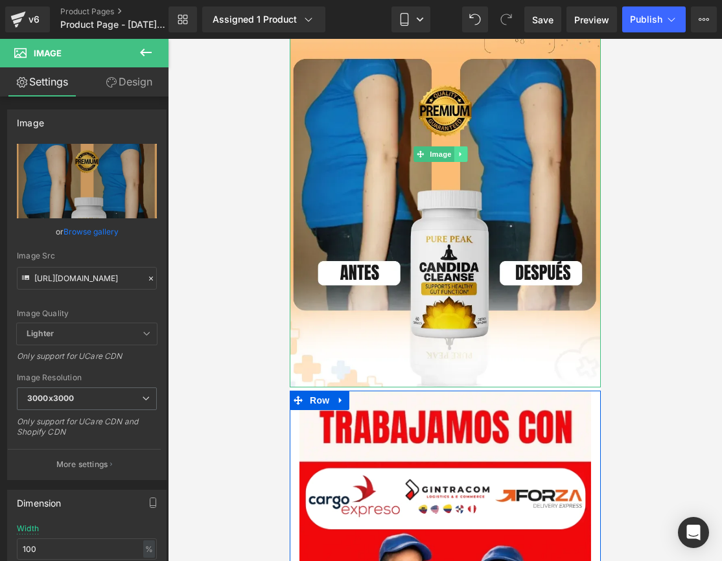
click at [463, 150] on icon at bounding box center [459, 154] width 7 height 8
click at [456, 150] on icon at bounding box center [453, 153] width 7 height 7
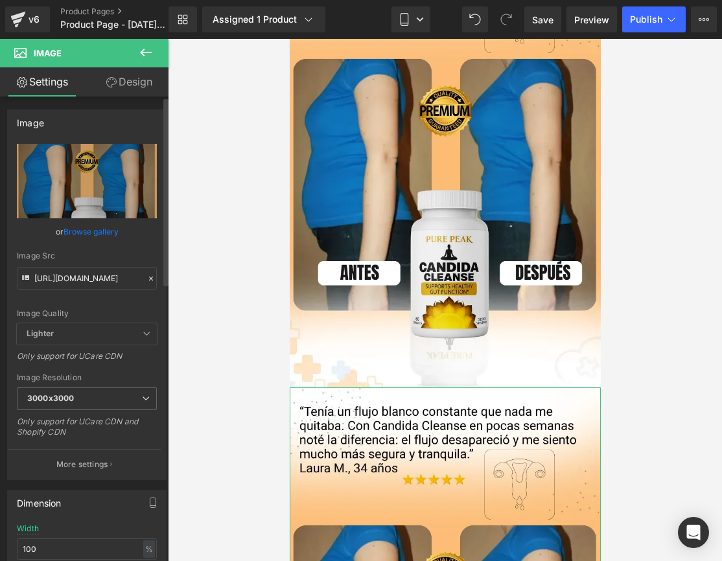
click at [147, 279] on icon at bounding box center [150, 278] width 9 height 9
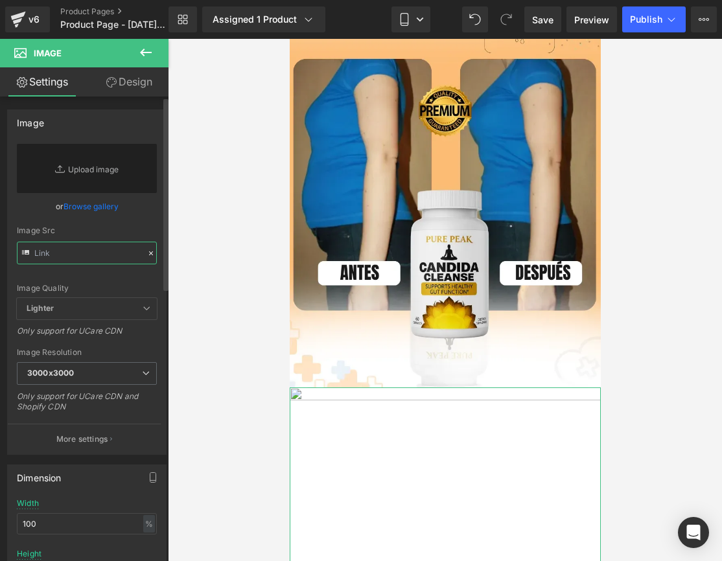
click at [99, 257] on input "text" at bounding box center [87, 253] width 140 height 23
paste input "https://i.ibb.co/RGLMQd8Z/imageye-imgi-16-Dise-o-sin-t-tulo-2025-09-07-T180657-…"
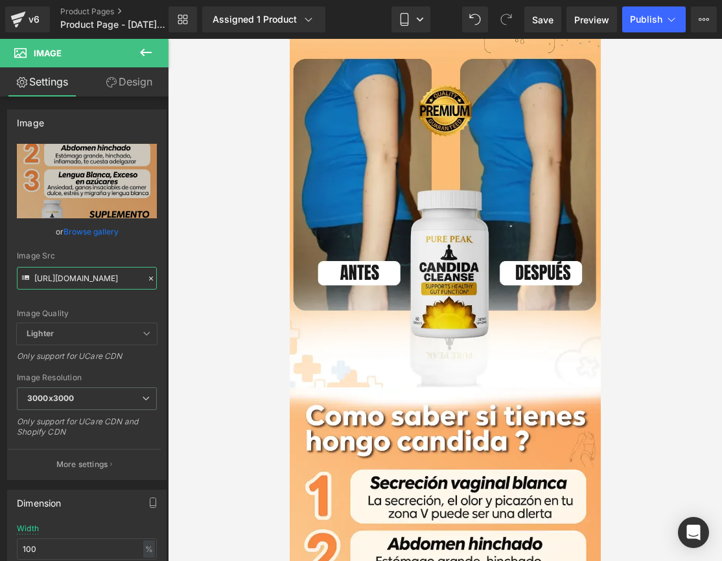
type input "https://i.ibb.co/RGLMQd8Z/imageye-imgi-16-Dise-o-sin-t-tulo-2025-09-07-T180657-…"
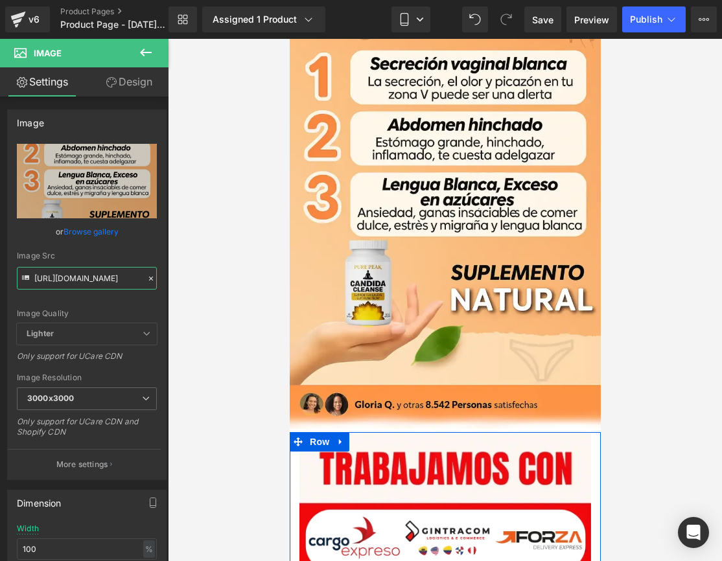
scroll to position [1792, 0]
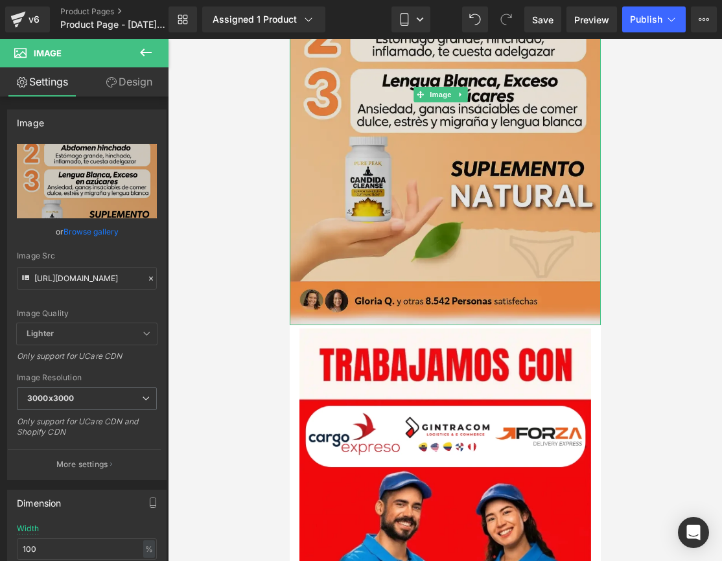
click at [375, 194] on img at bounding box center [444, 95] width 311 height 461
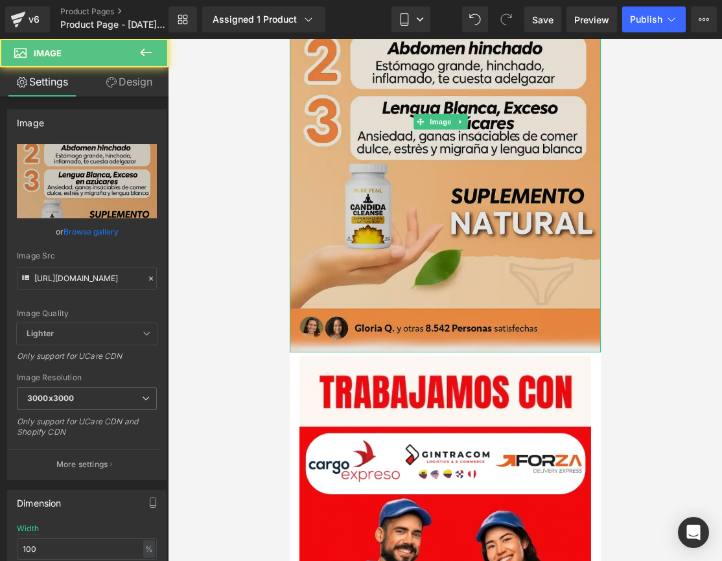
scroll to position [1734, 0]
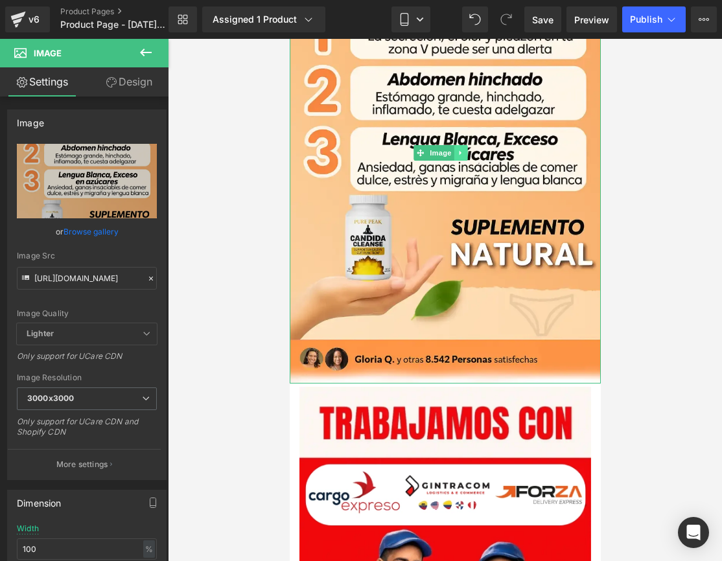
click at [461, 149] on icon at bounding box center [459, 153] width 7 height 8
click at [457, 145] on link at bounding box center [454, 153] width 14 height 16
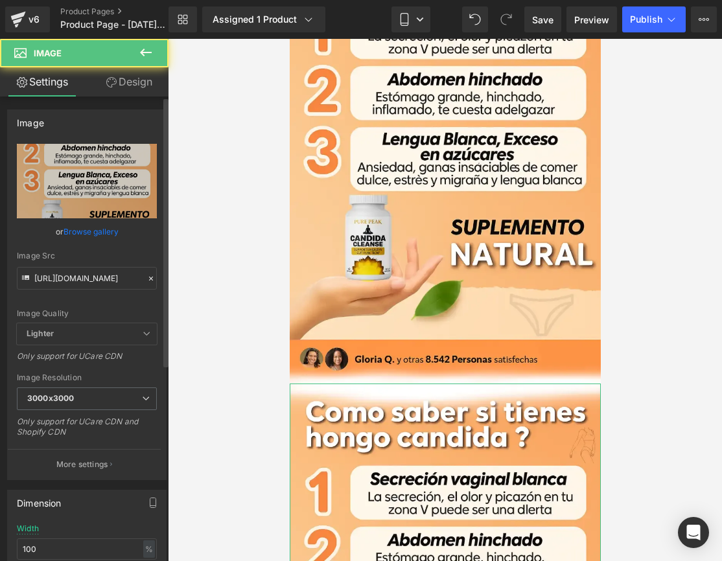
click at [148, 279] on icon at bounding box center [150, 278] width 9 height 9
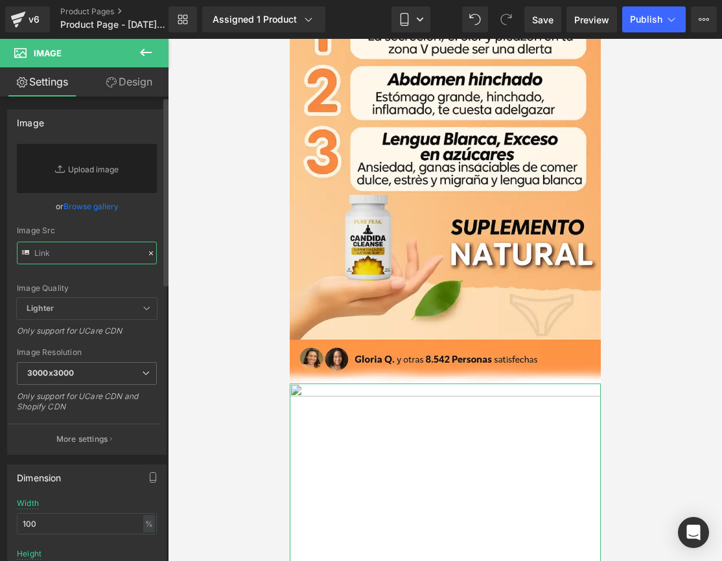
click at [99, 259] on input "text" at bounding box center [87, 253] width 140 height 23
paste input "https://i.ibb.co/4ZqTszbb/imageye-imgi-17-Dise-o-sin-t-tulo-2025-09-07-T182007-…"
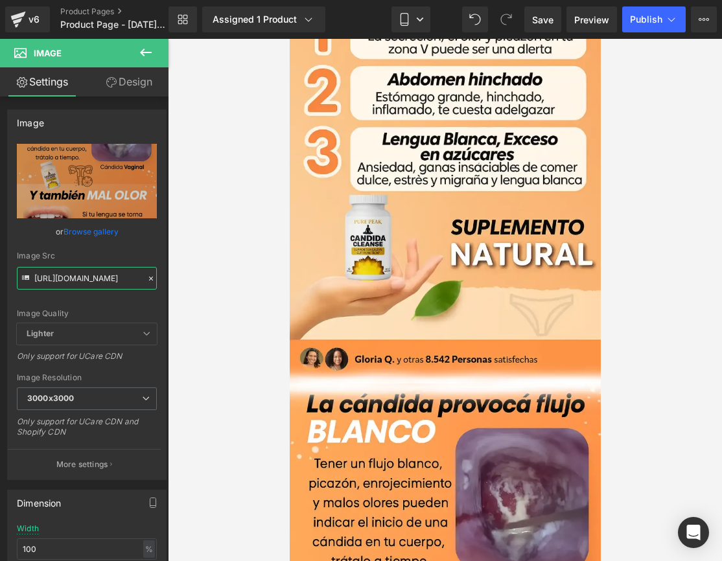
type input "https://i.ibb.co/4ZqTszbb/imageye-imgi-17-Dise-o-sin-t-tulo-2025-09-07-T182007-…"
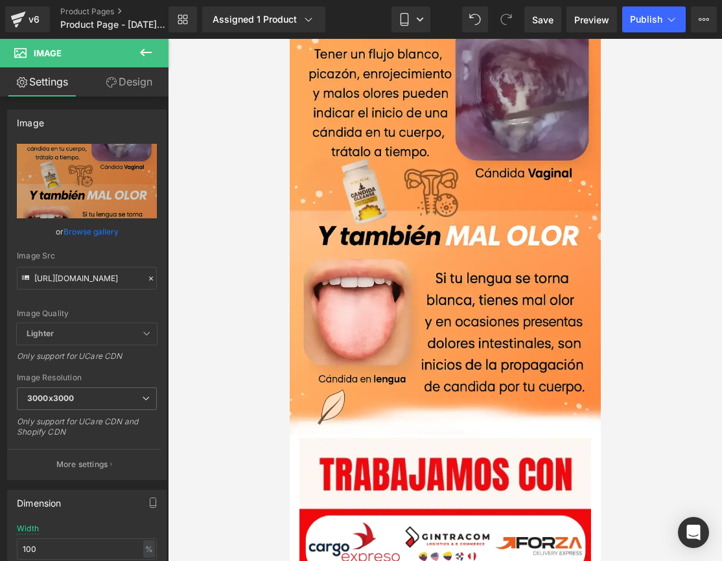
scroll to position [2145, 0]
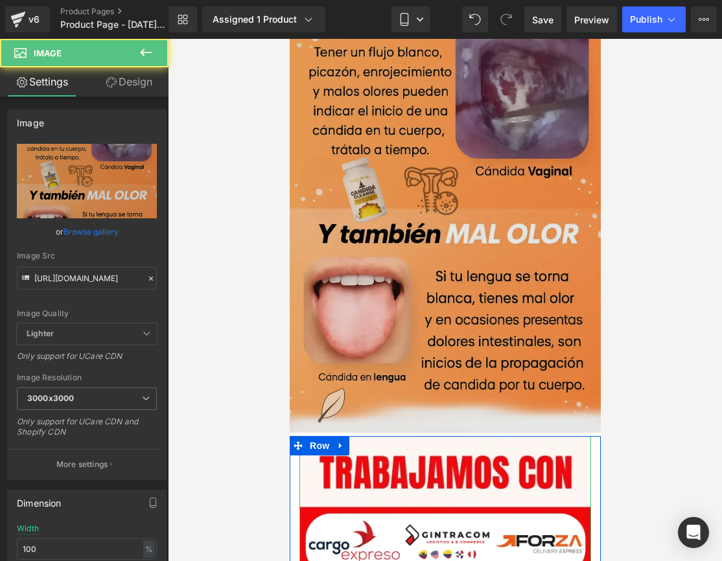
click at [439, 263] on img at bounding box center [444, 202] width 311 height 461
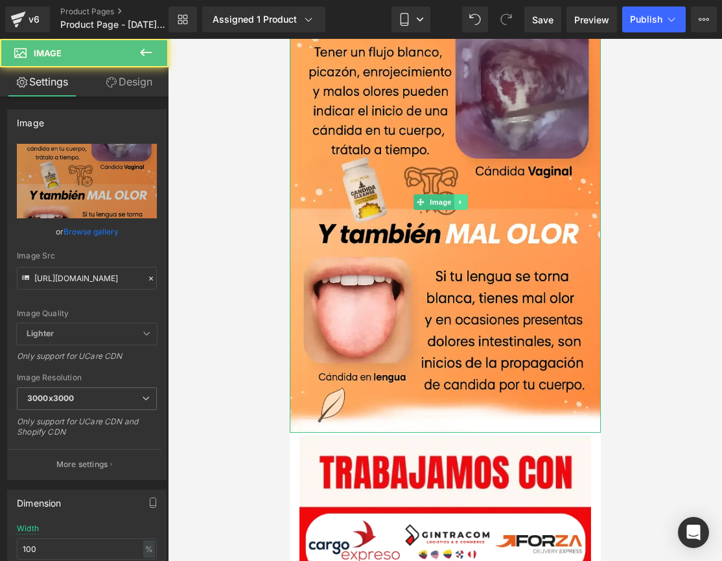
click at [461, 198] on icon at bounding box center [459, 202] width 7 height 8
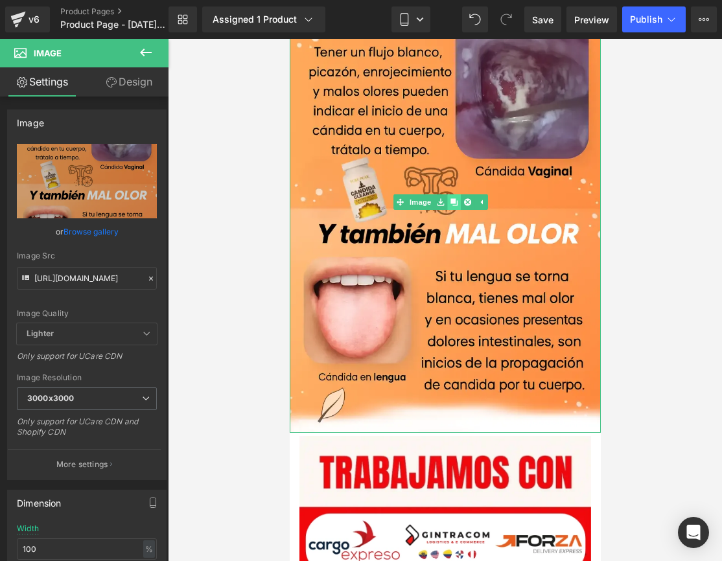
click at [455, 198] on icon at bounding box center [453, 202] width 7 height 8
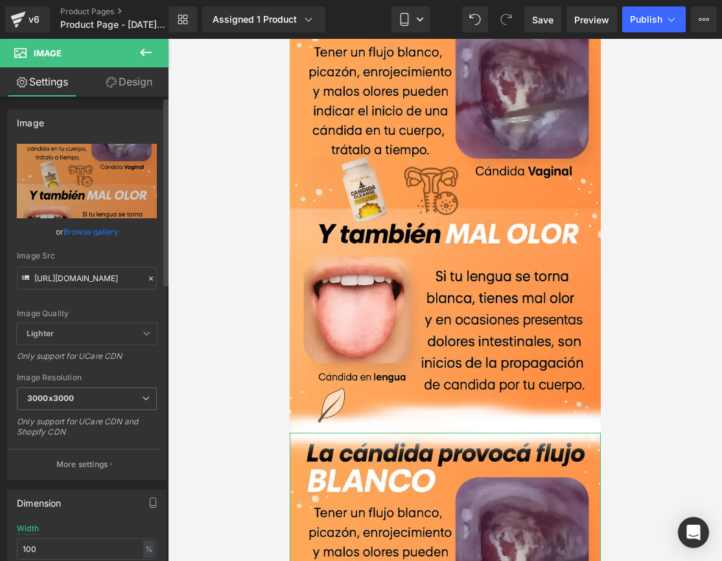
click at [149, 277] on icon at bounding box center [151, 279] width 4 height 4
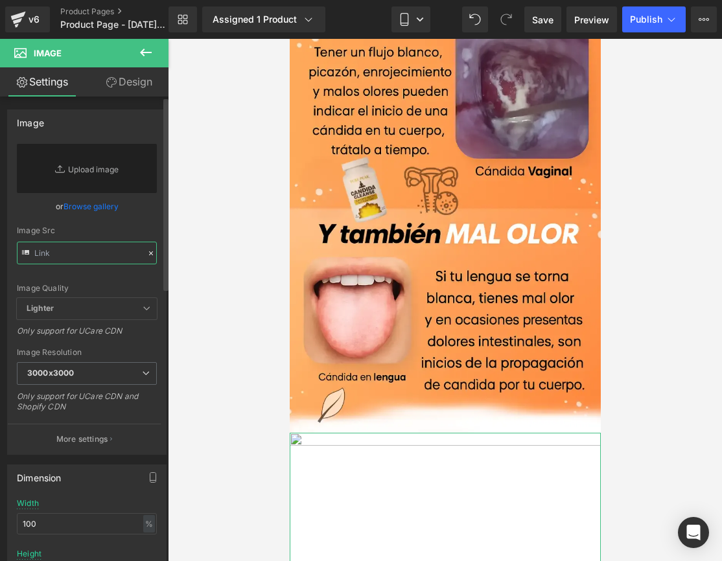
click at [69, 256] on input "text" at bounding box center [87, 253] width 140 height 23
paste input "https://i.ibb.co/FqwtW9m3/imageye-imgi-18-Dise-o-sin-t-tulo-2025-09-07-T182545-…"
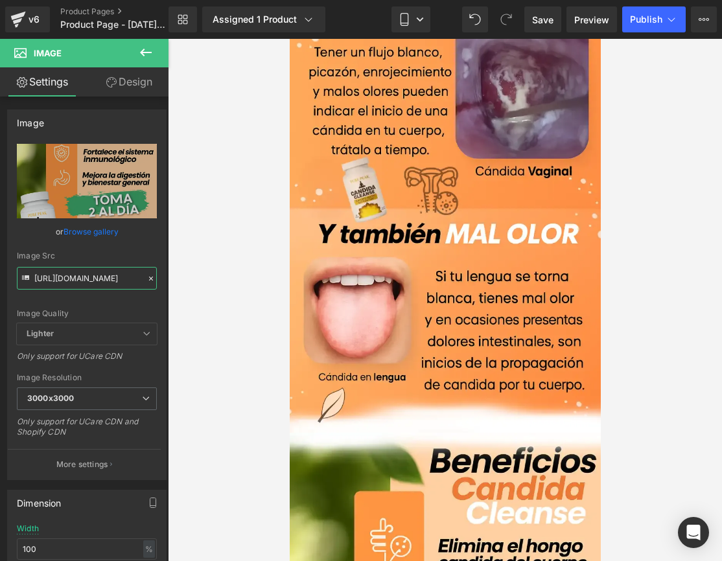
type input "https://i.ibb.co/FqwtW9m3/imageye-imgi-18-Dise-o-sin-t-tulo-2025-09-07-T182545-…"
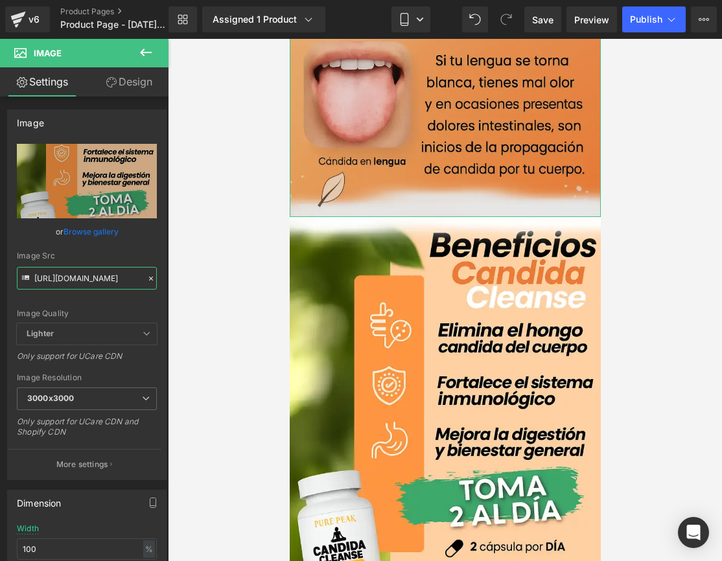
scroll to position [2473, 0]
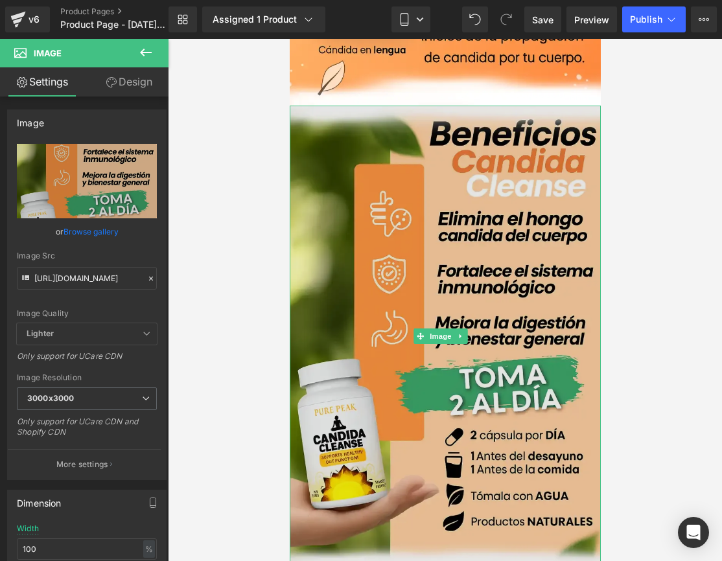
click at [413, 289] on img at bounding box center [444, 336] width 311 height 461
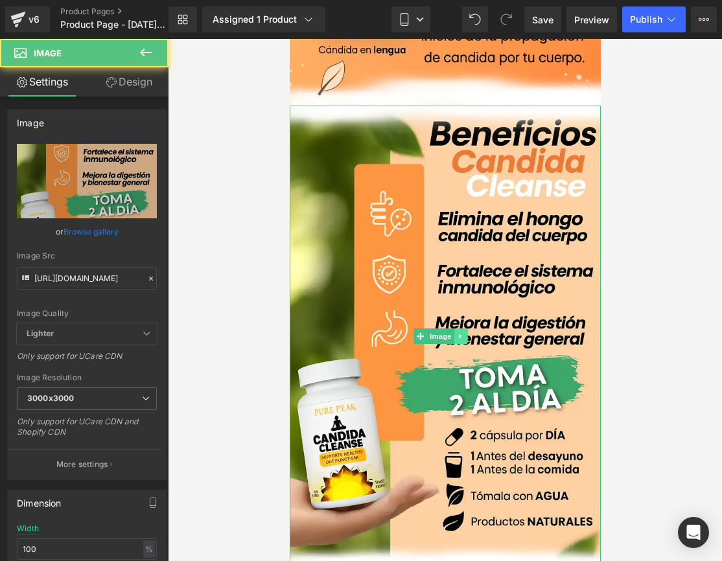
click at [467, 329] on link at bounding box center [460, 337] width 14 height 16
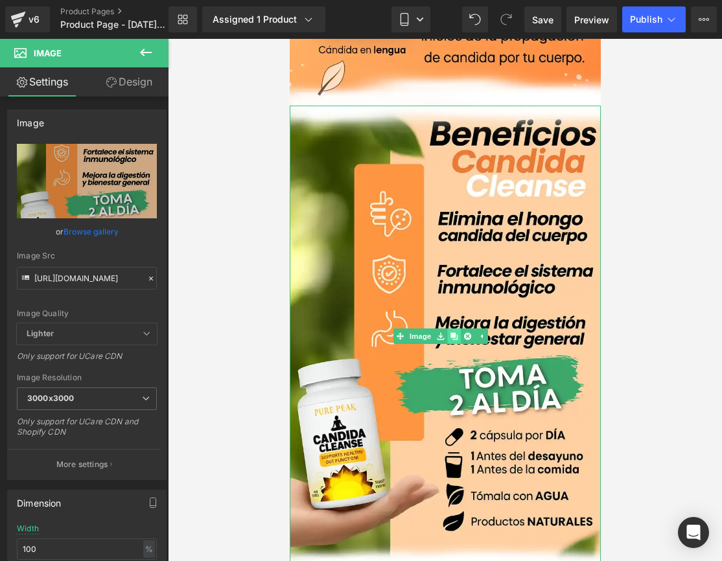
click at [457, 329] on link at bounding box center [454, 337] width 14 height 16
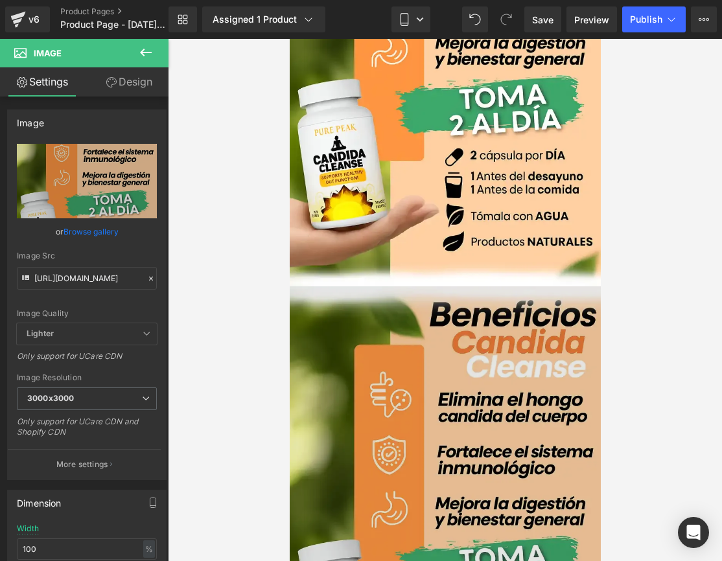
click at [373, 462] on img at bounding box center [444, 516] width 311 height 461
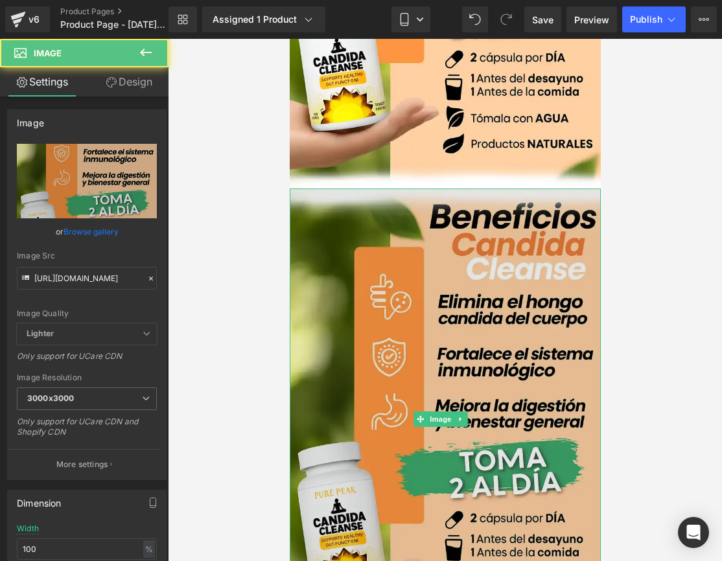
scroll to position [2854, 0]
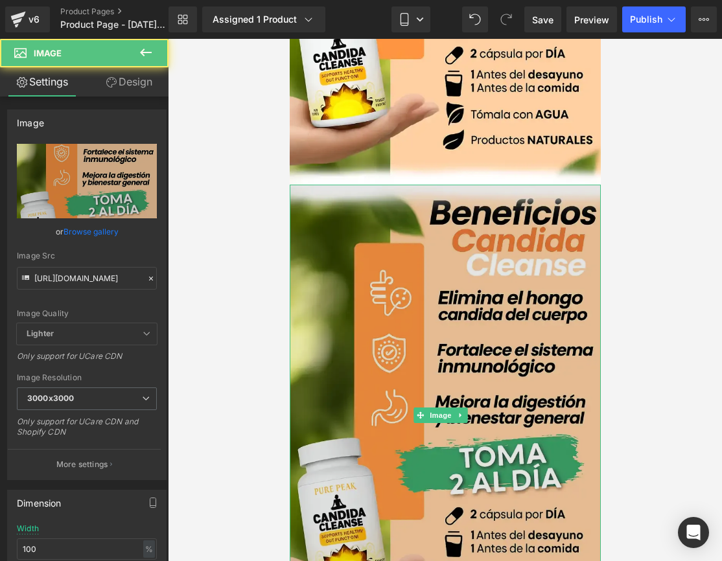
click at [354, 318] on img at bounding box center [444, 415] width 311 height 461
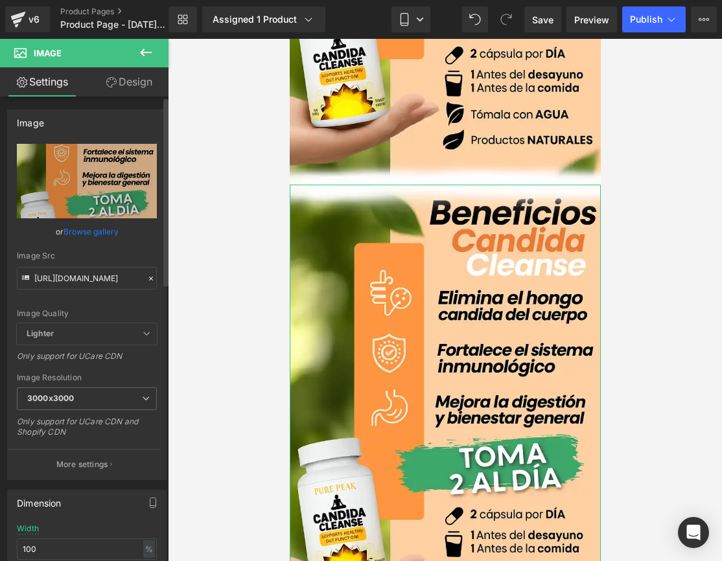
click at [147, 281] on icon at bounding box center [150, 278] width 9 height 9
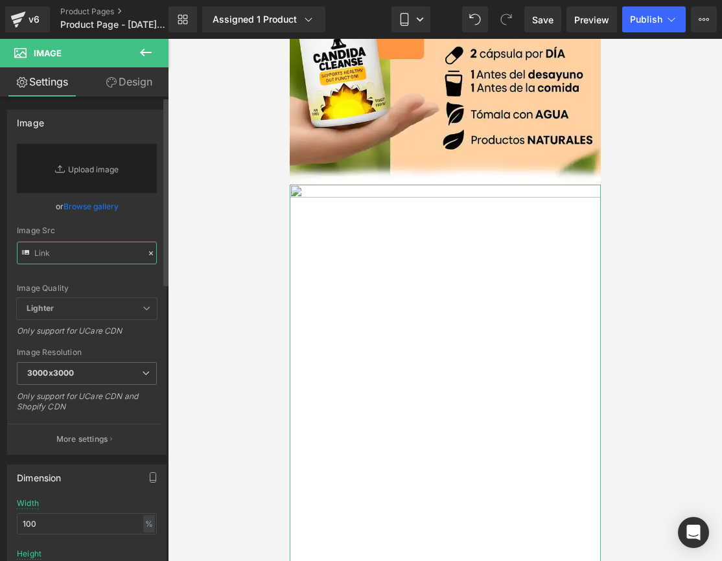
click at [95, 264] on input "text" at bounding box center [87, 253] width 140 height 23
paste input "https://i.ibb.co/0VrPvBkX/imageye-imgi-19-LA-CANDINDA-PROVOC-FLUJO-1.webp"
type input "https://i.ibb.co/0VrPvBkX/imageye-imgi-19-LA-CANDINDA-PROVOC-FLUJO-1.webp"
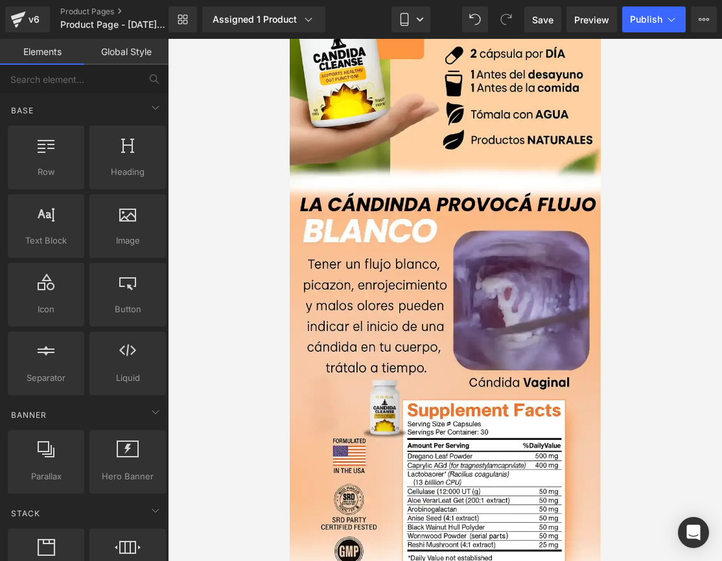
click at [664, 250] on div at bounding box center [445, 300] width 554 height 522
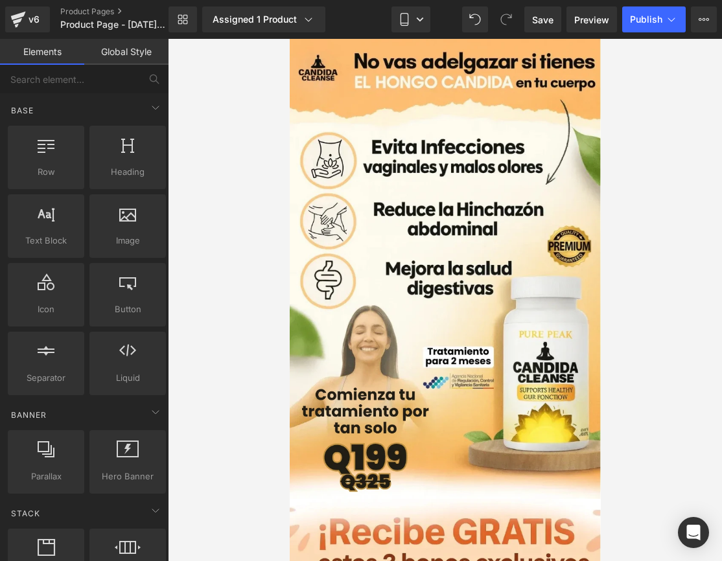
scroll to position [213, 0]
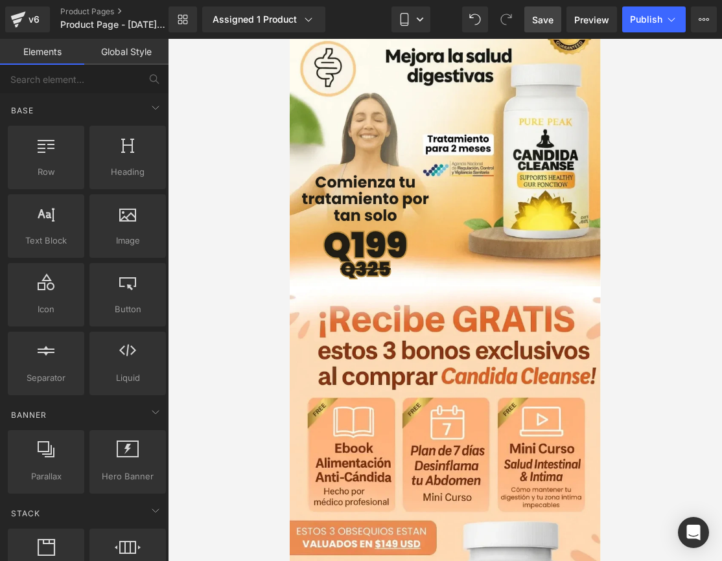
click at [552, 22] on span "Save" at bounding box center [542, 20] width 21 height 14
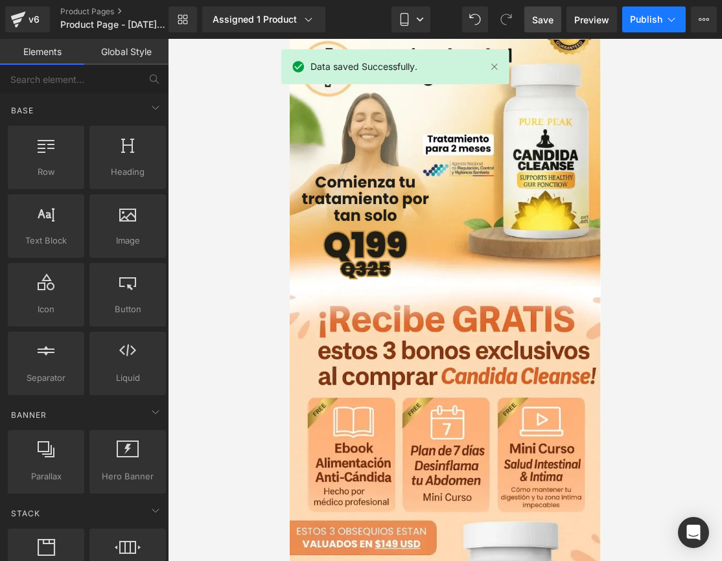
click at [632, 18] on span "Publish" at bounding box center [646, 19] width 32 height 10
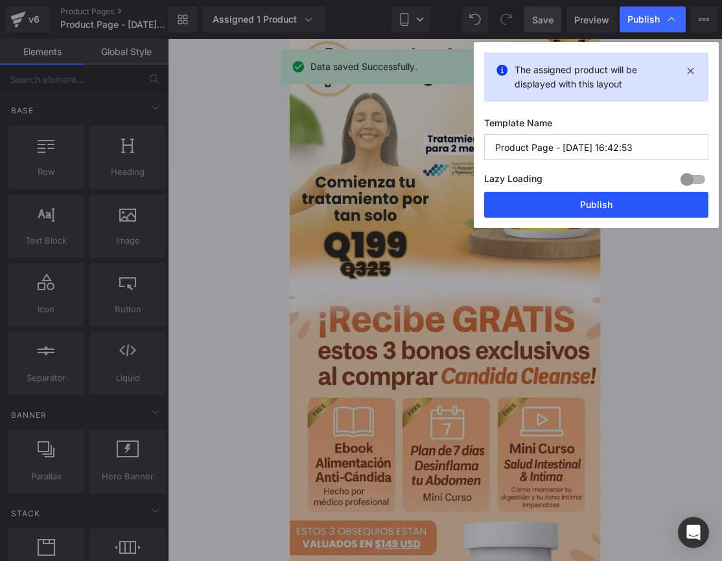
click at [627, 205] on button "Publish" at bounding box center [596, 205] width 224 height 26
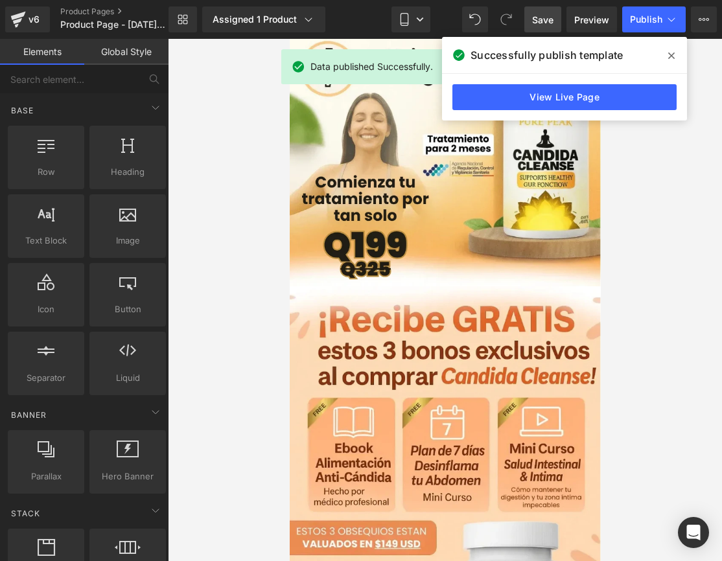
click at [673, 51] on icon at bounding box center [671, 56] width 6 height 10
